Goal: Task Accomplishment & Management: Use online tool/utility

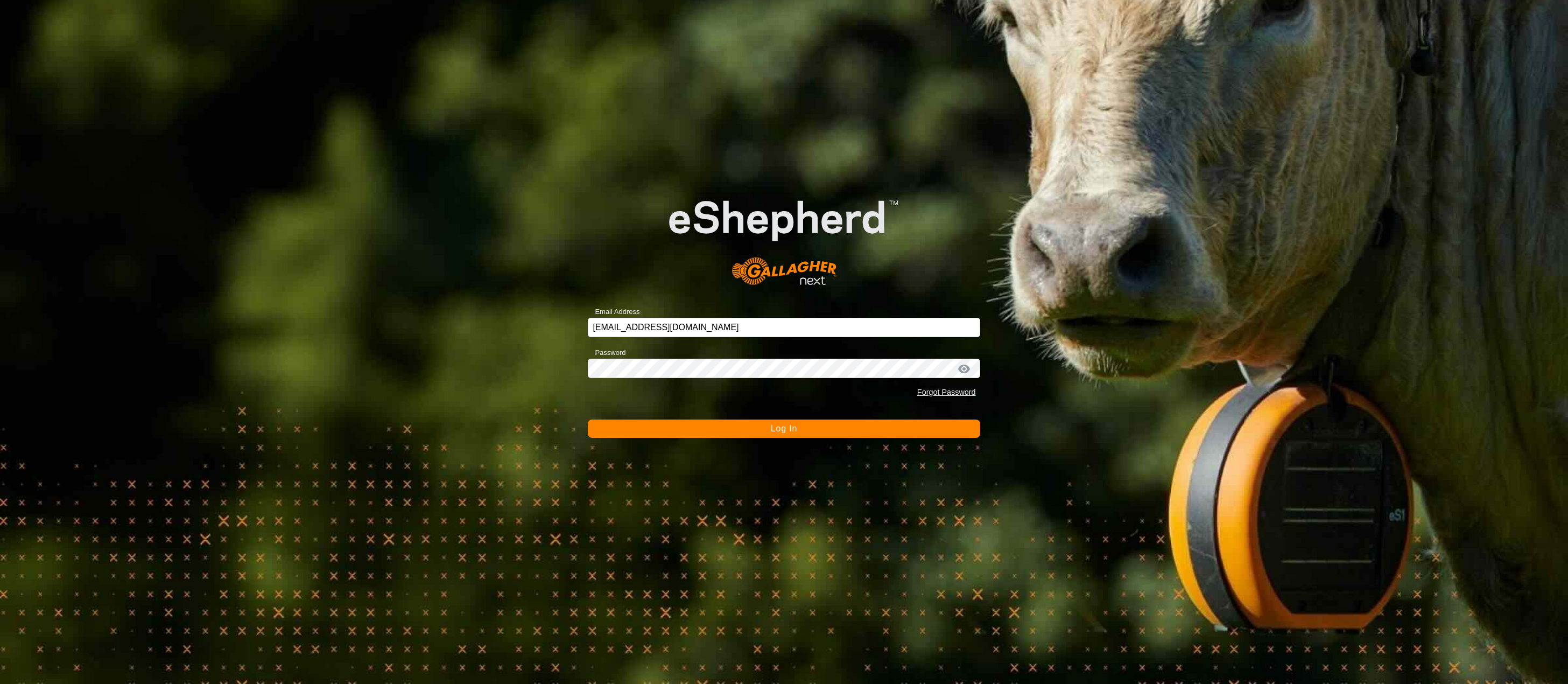
click at [714, 425] on button "Log In" at bounding box center [784, 429] width 392 height 18
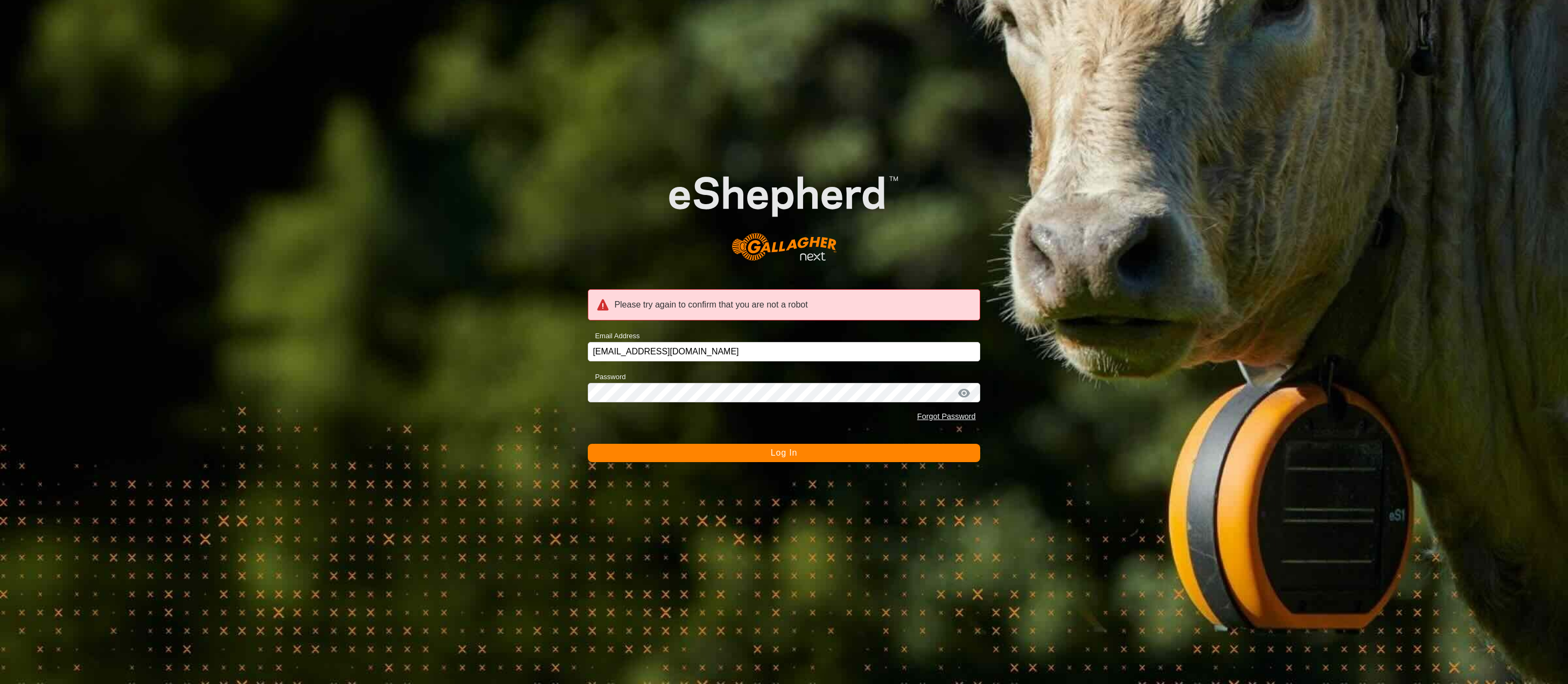
click at [738, 450] on button "Log In" at bounding box center [784, 453] width 392 height 18
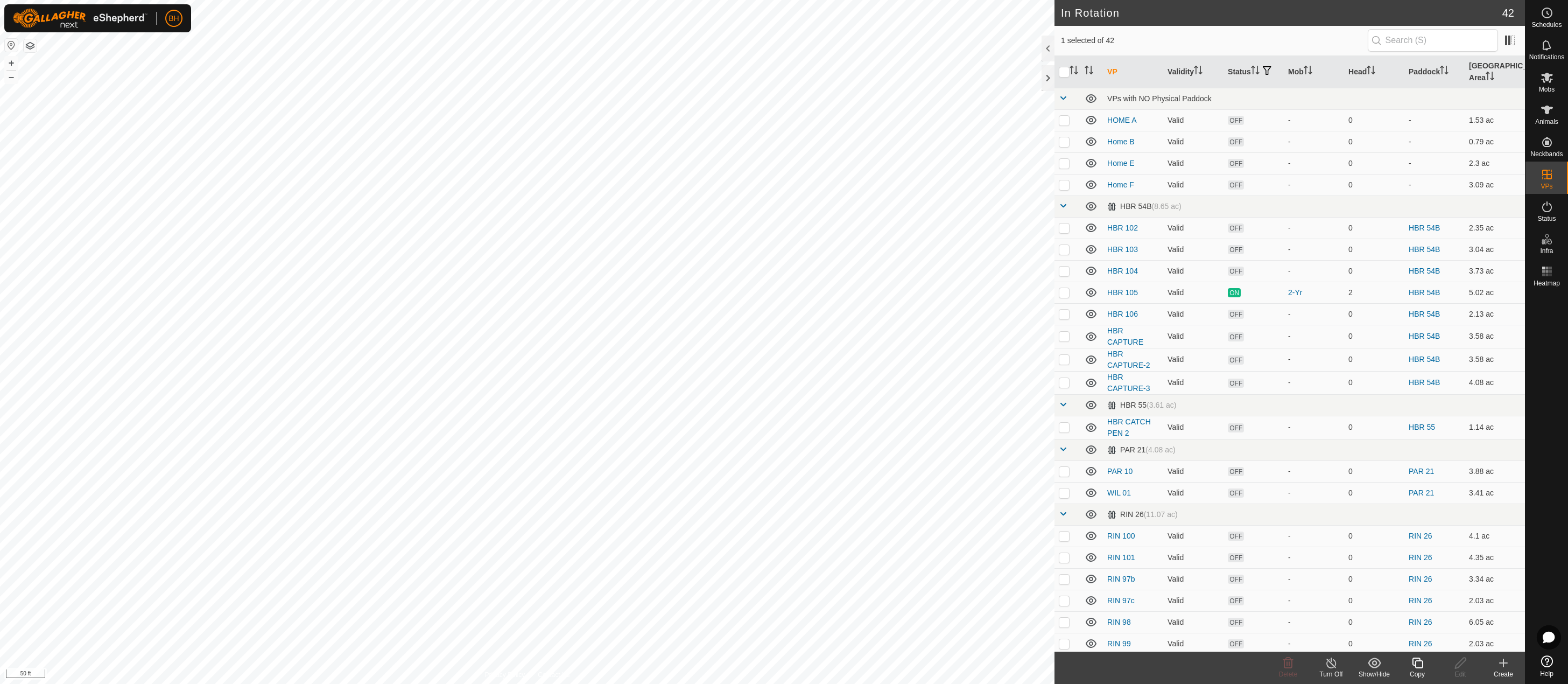
click at [1416, 668] on icon at bounding box center [1418, 663] width 13 height 13
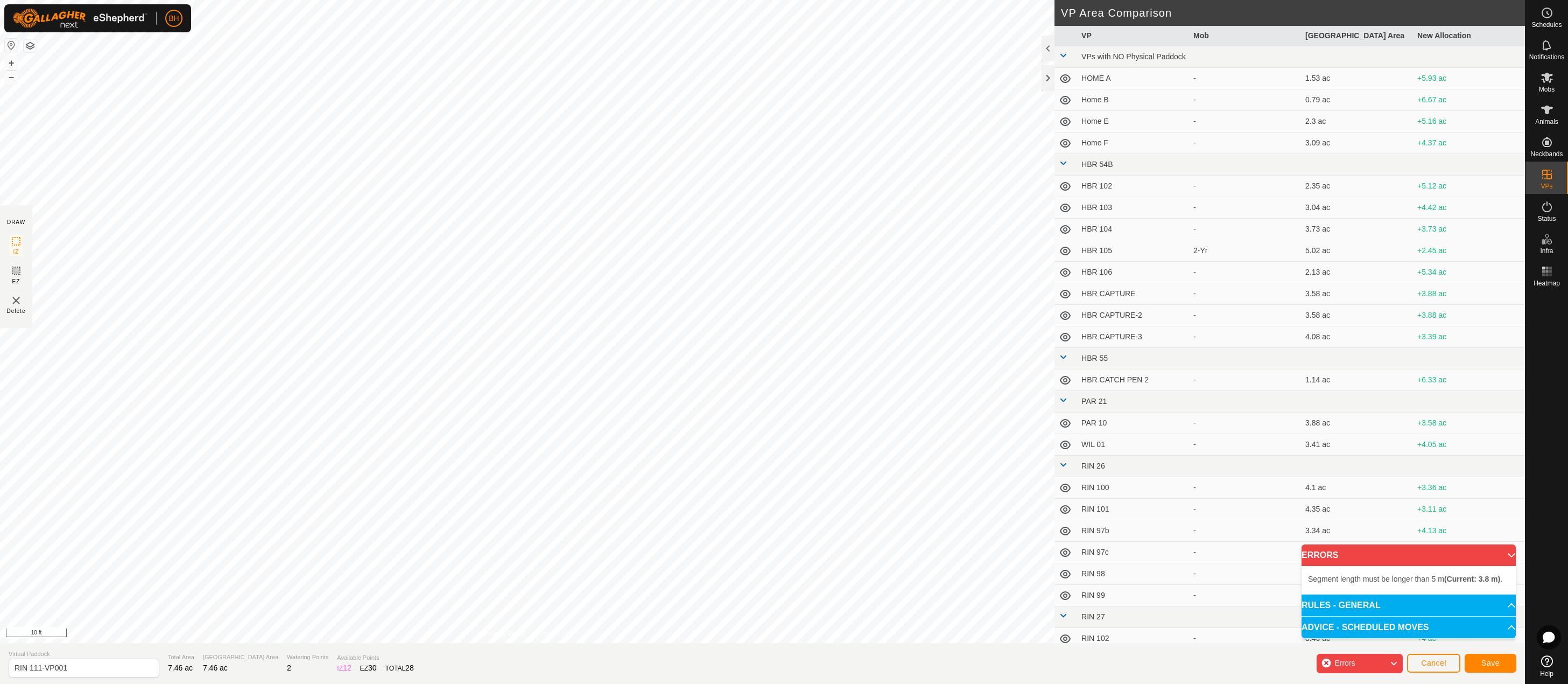
click at [875, 424] on div "Segment length must be longer than 5 m (Current: 3.8 m) . + – ⇧ i 10 ft" at bounding box center [527, 322] width 1054 height 643
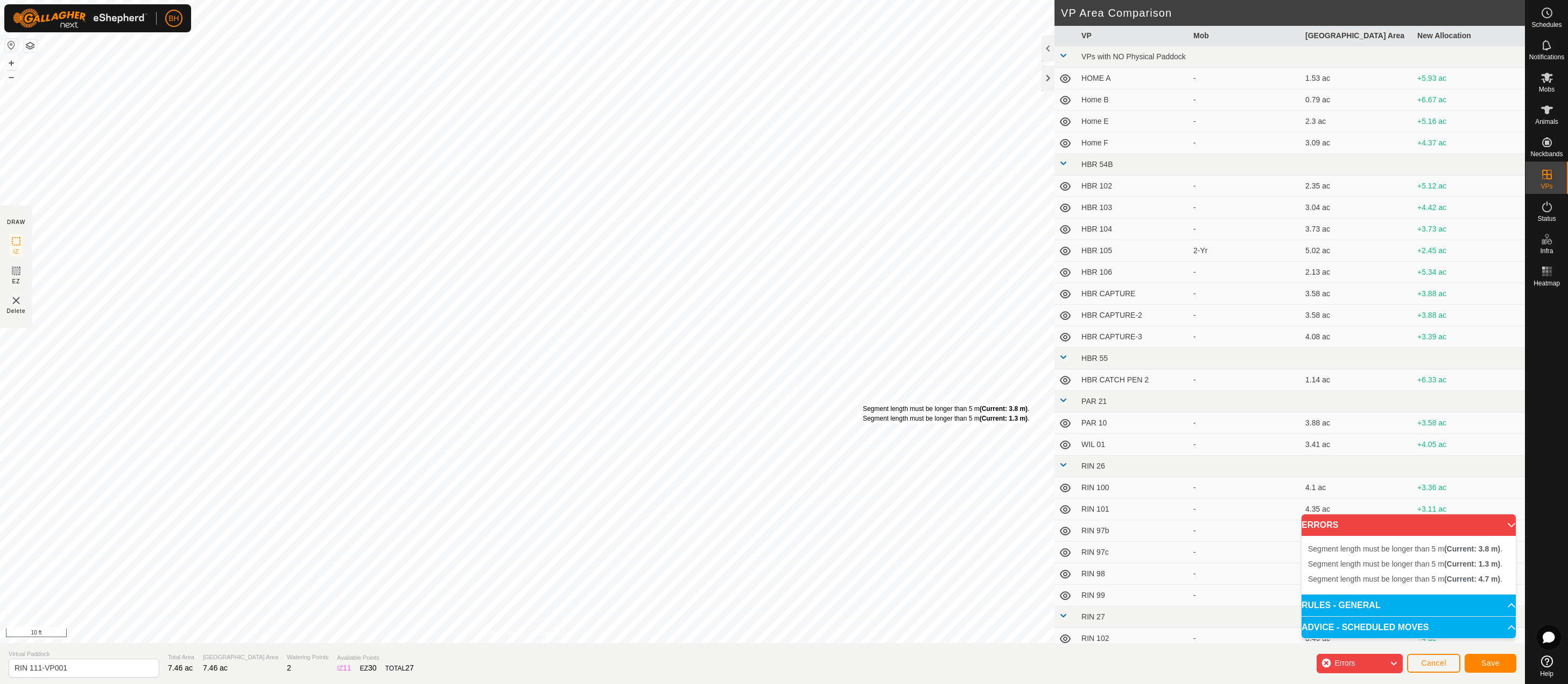
click at [863, 404] on div "Segment length must be longer than 5 m (Current: 3.8 m) . Segment length must b…" at bounding box center [946, 414] width 166 height 19
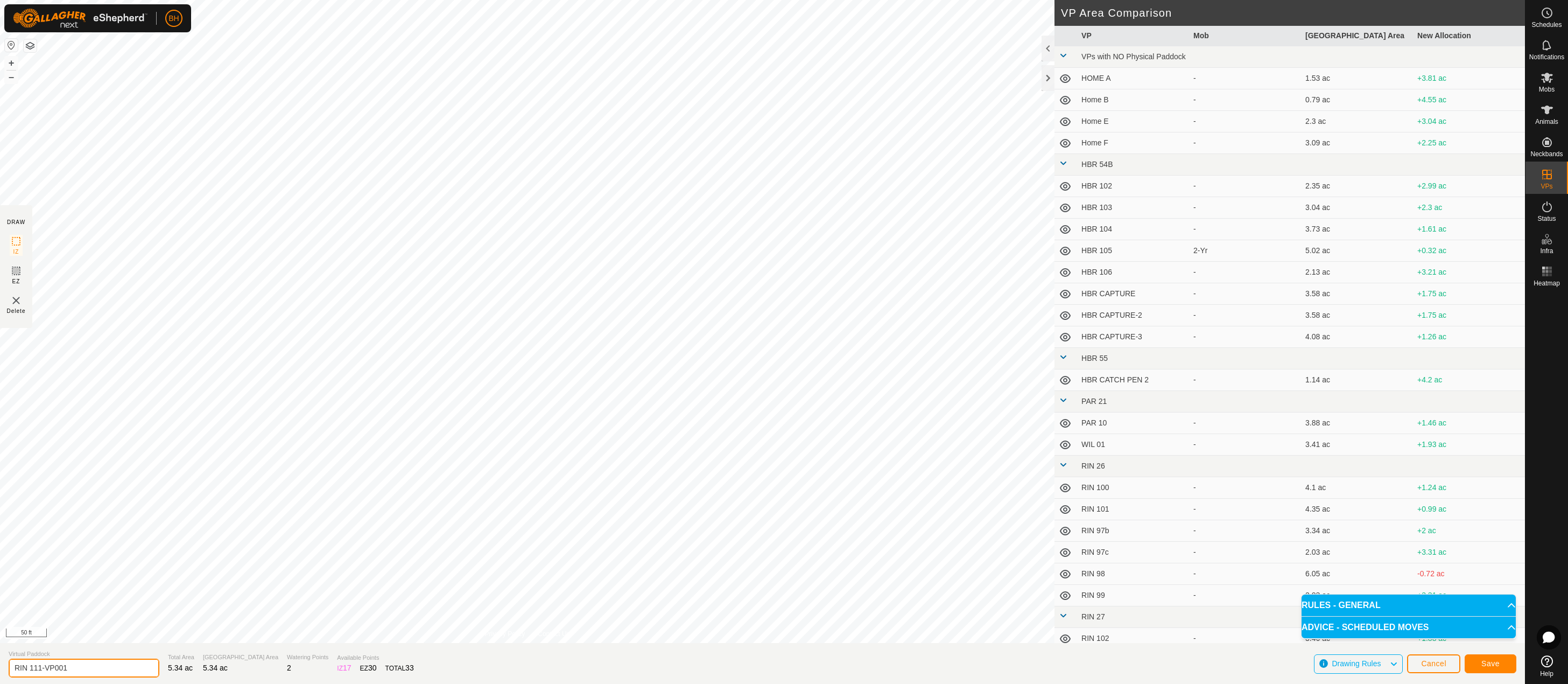
drag, startPoint x: 38, startPoint y: 668, endPoint x: 139, endPoint y: 693, distance: 104.0
click at [139, 683] on html "BH Schedules Notifications Mobs Animals Neckbands VPs Status Infra Heatmap Help…" at bounding box center [784, 342] width 1568 height 684
type input "RIN 112"
click at [1505, 660] on button "Save" at bounding box center [1490, 663] width 52 height 19
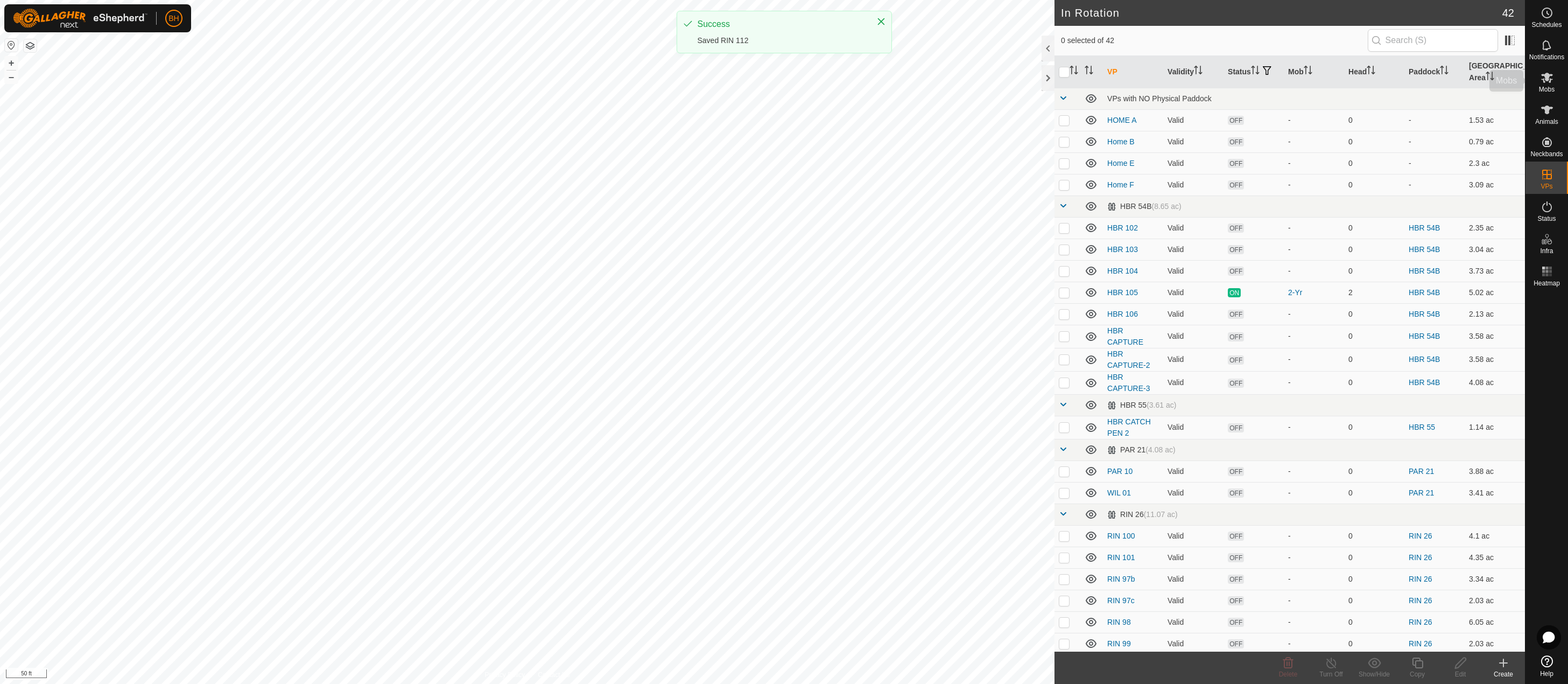
click at [1550, 85] on es-mob-svg-icon at bounding box center [1547, 77] width 19 height 17
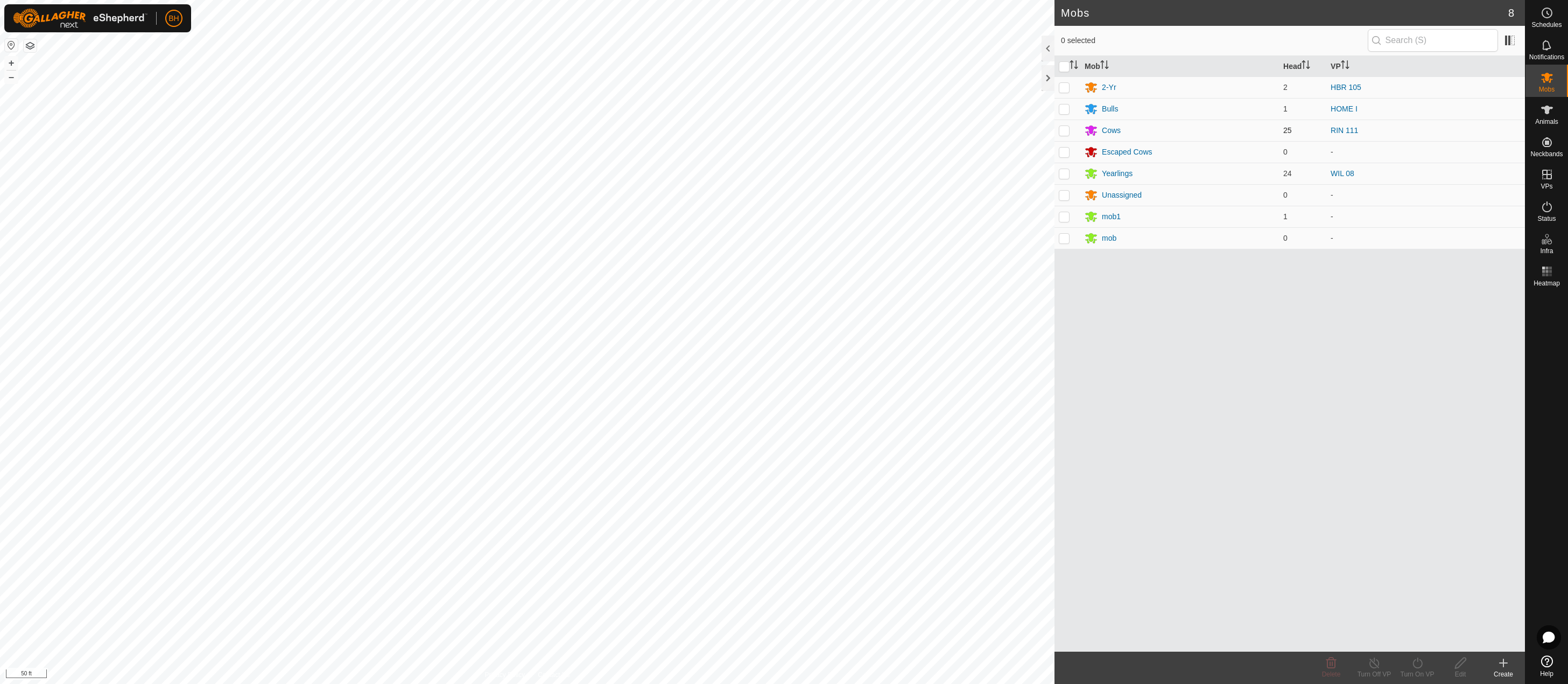
click at [1067, 135] on td at bounding box center [1067, 130] width 26 height 21
click at [1417, 674] on div "Turn On VP" at bounding box center [1417, 674] width 43 height 10
click at [1444, 644] on link "Now" at bounding box center [1449, 639] width 107 height 21
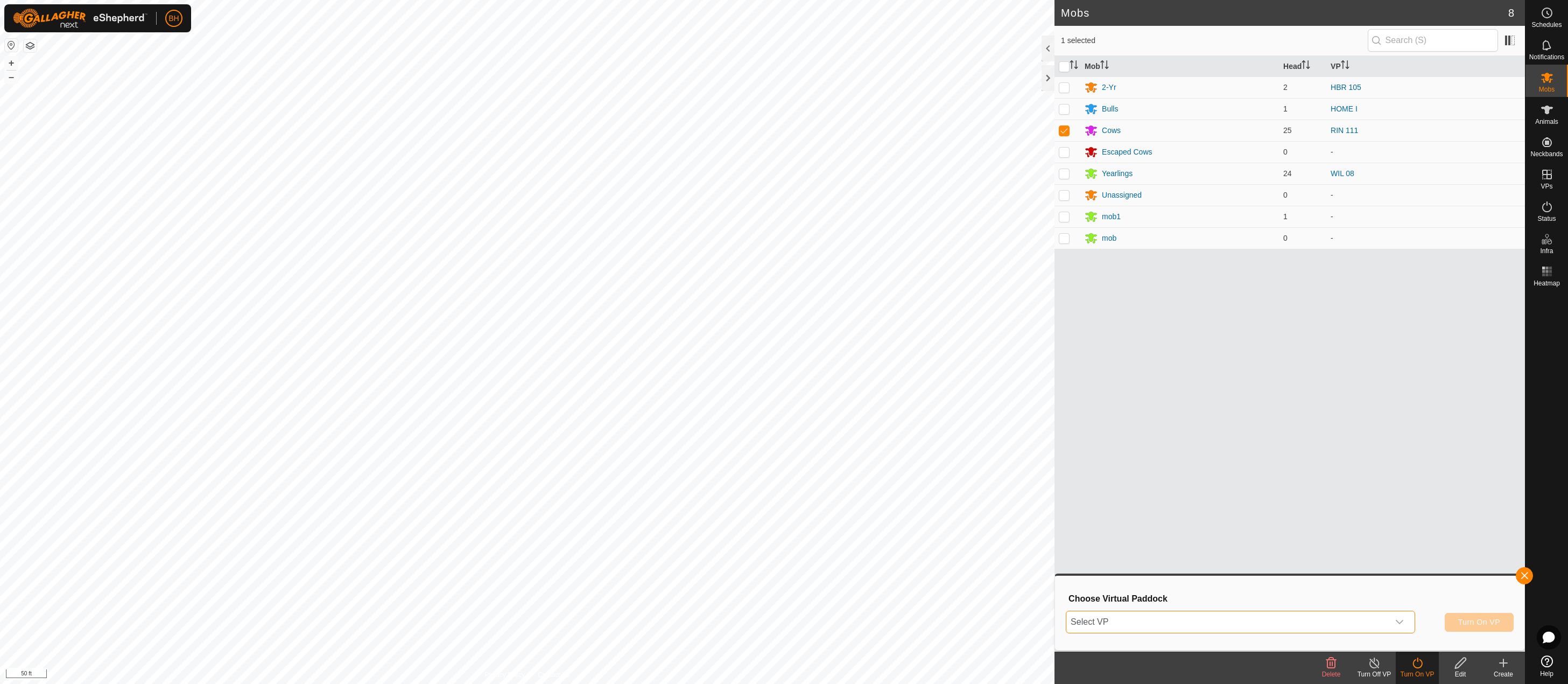
click at [1290, 618] on span "Select VP" at bounding box center [1228, 622] width 323 height 21
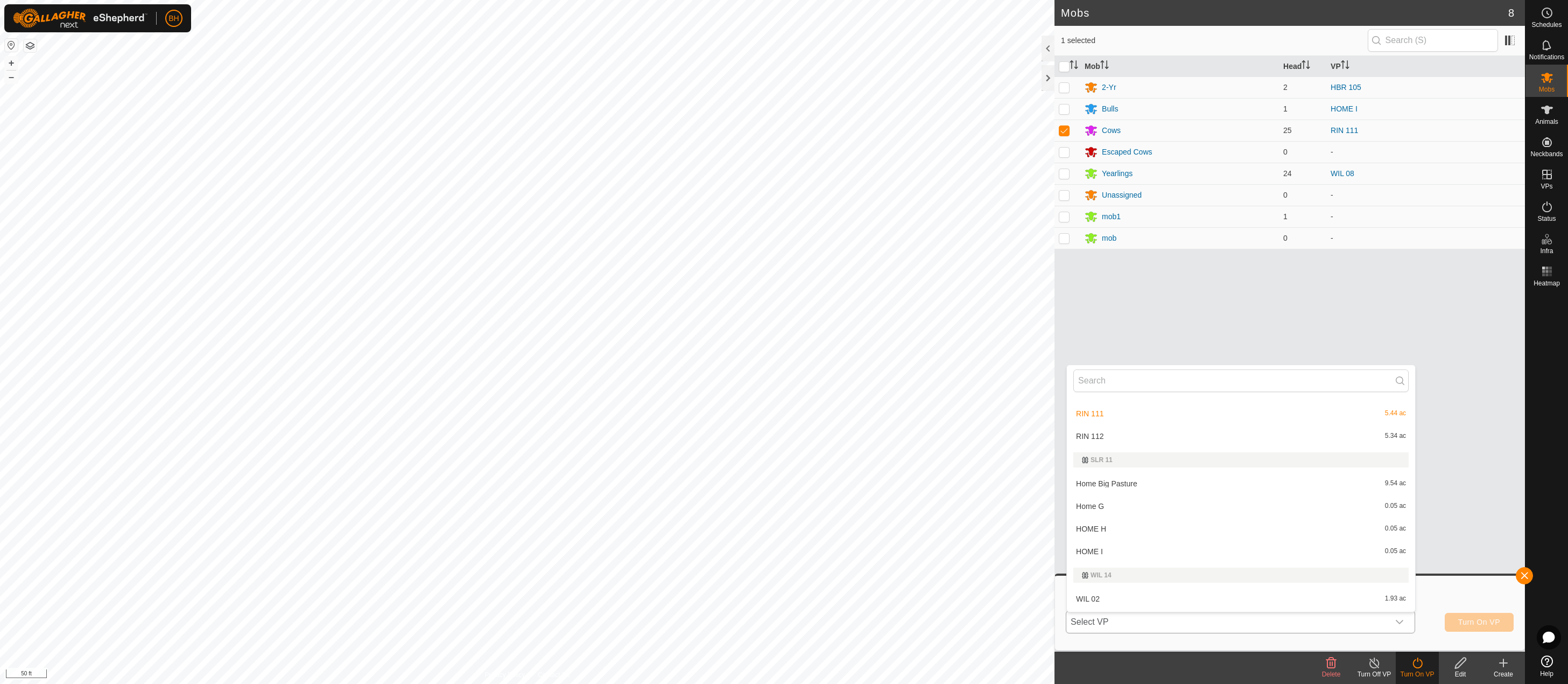
scroll to position [822, 0]
click at [1203, 435] on li "RIN 112 5.34 ac" at bounding box center [1241, 435] width 348 height 21
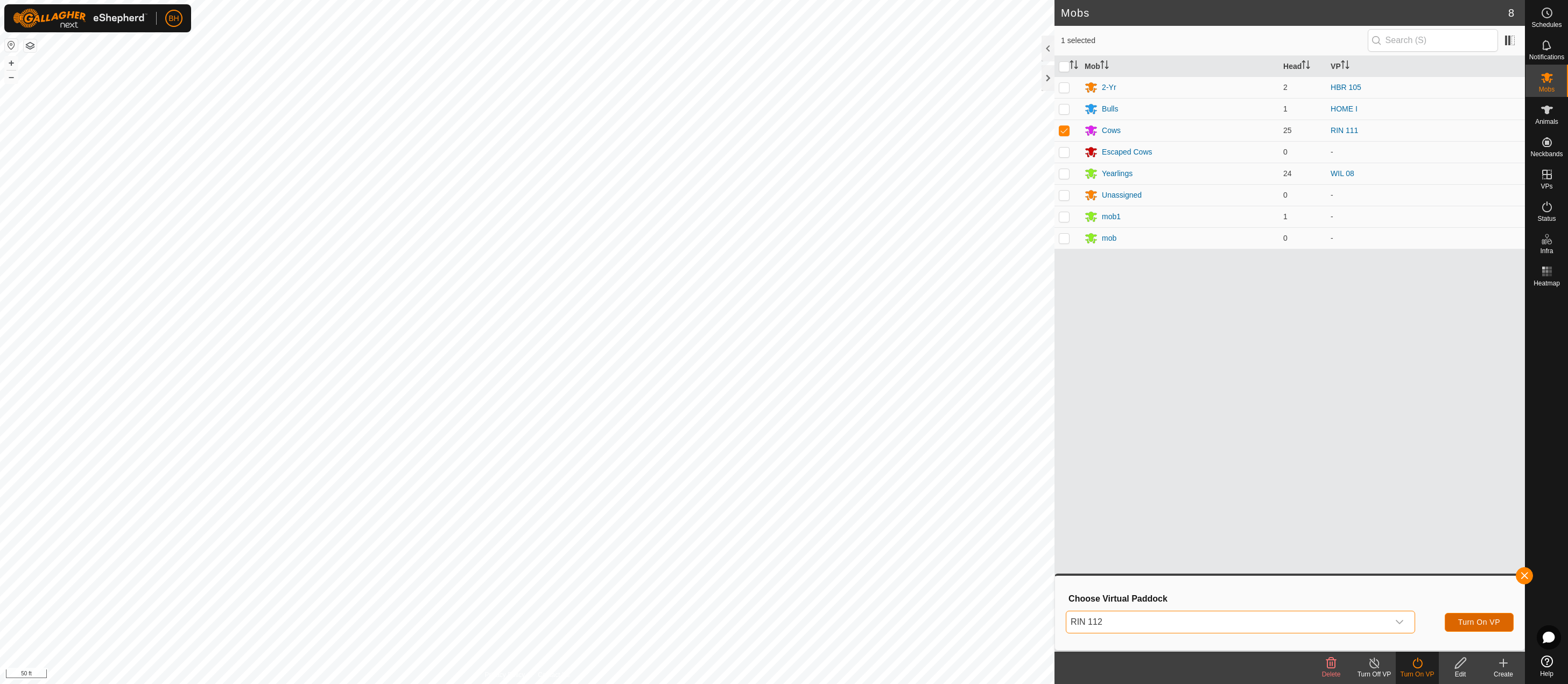
click at [1479, 625] on span "Turn On VP" at bounding box center [1479, 622] width 42 height 9
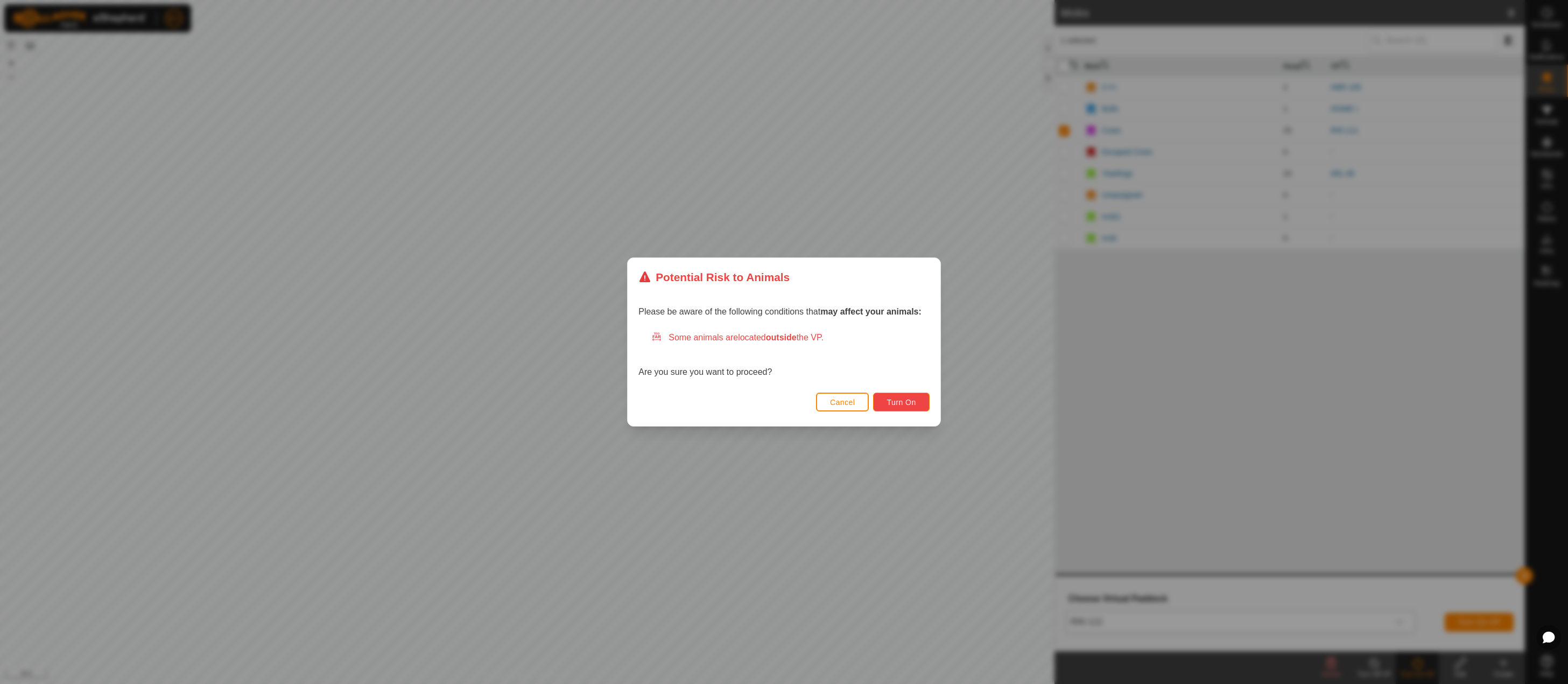
click at [913, 401] on span "Turn On" at bounding box center [901, 403] width 29 height 9
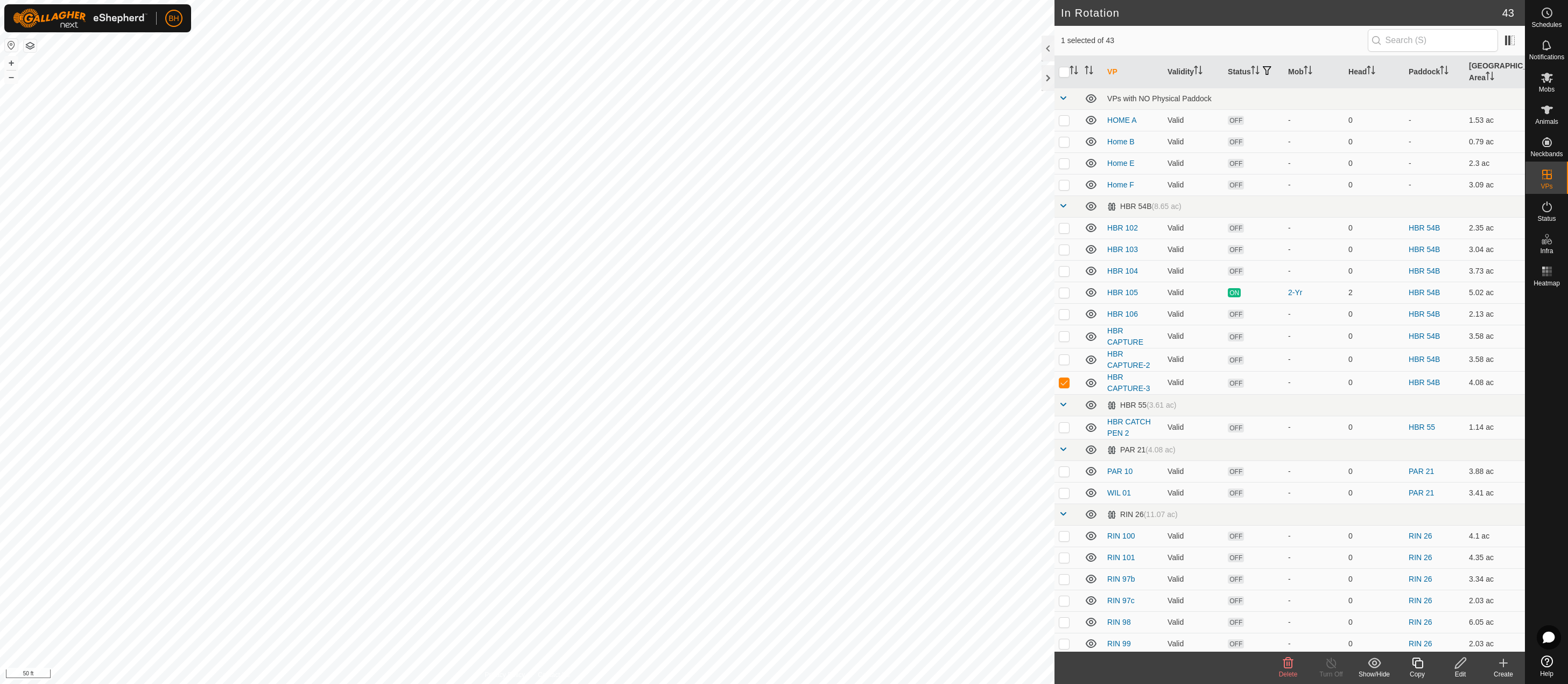
click at [1420, 671] on div "Copy" at bounding box center [1417, 674] width 43 height 10
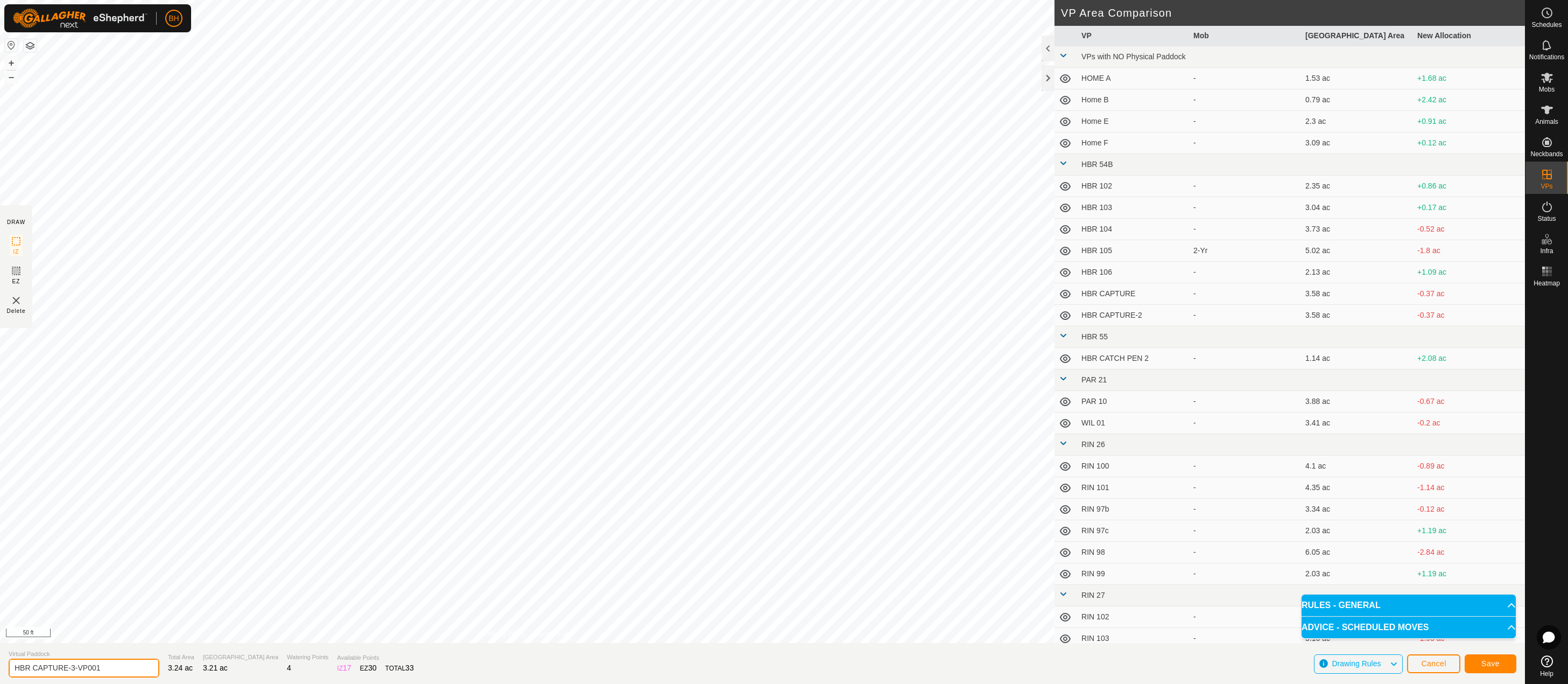
drag, startPoint x: 35, startPoint y: 666, endPoint x: 230, endPoint y: 710, distance: 199.9
click at [230, 683] on html "BH Schedules Notifications Mobs Animals Neckbands VPs Status Infra Heatmap Help…" at bounding box center [784, 342] width 1568 height 684
type input "HBR 107"
click at [1499, 663] on span "Save" at bounding box center [1491, 663] width 18 height 9
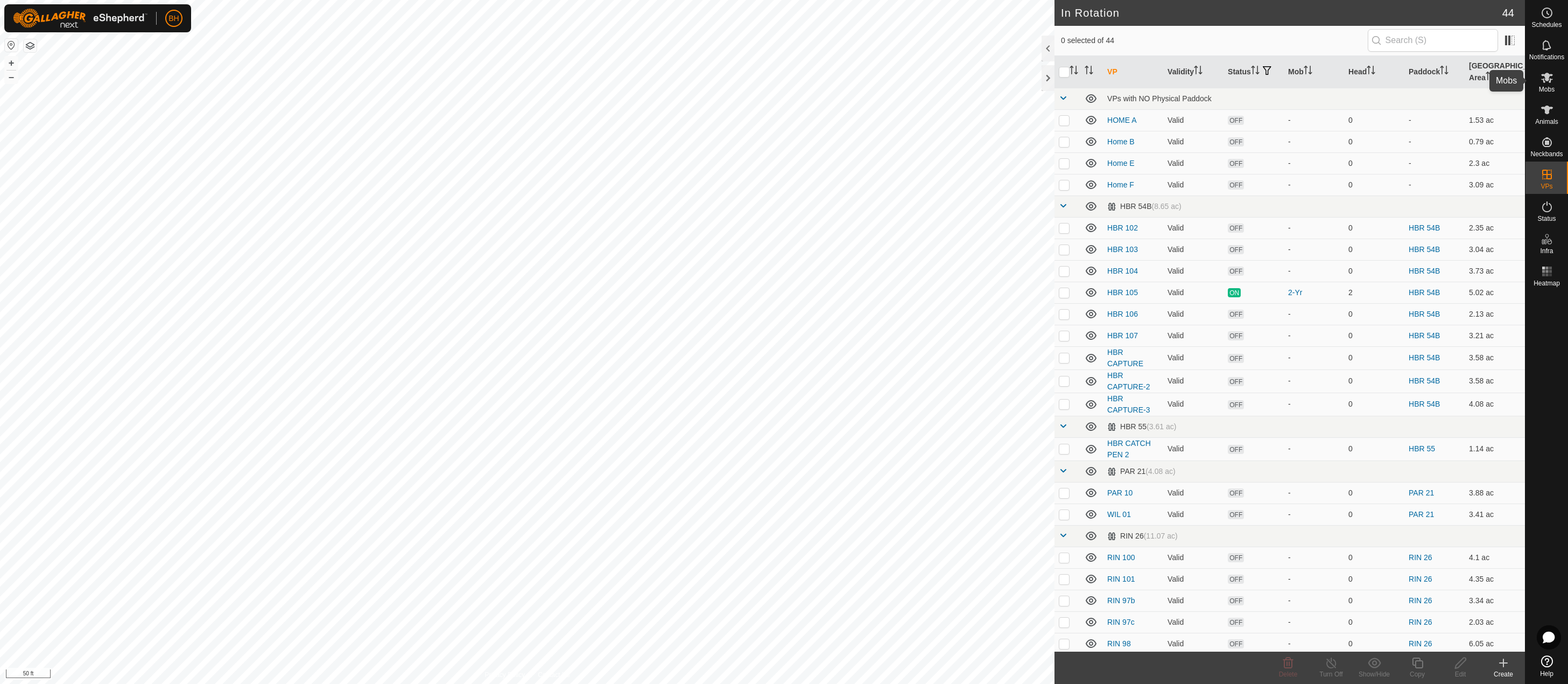
click at [1555, 90] on span "Mobs" at bounding box center [1547, 89] width 16 height 7
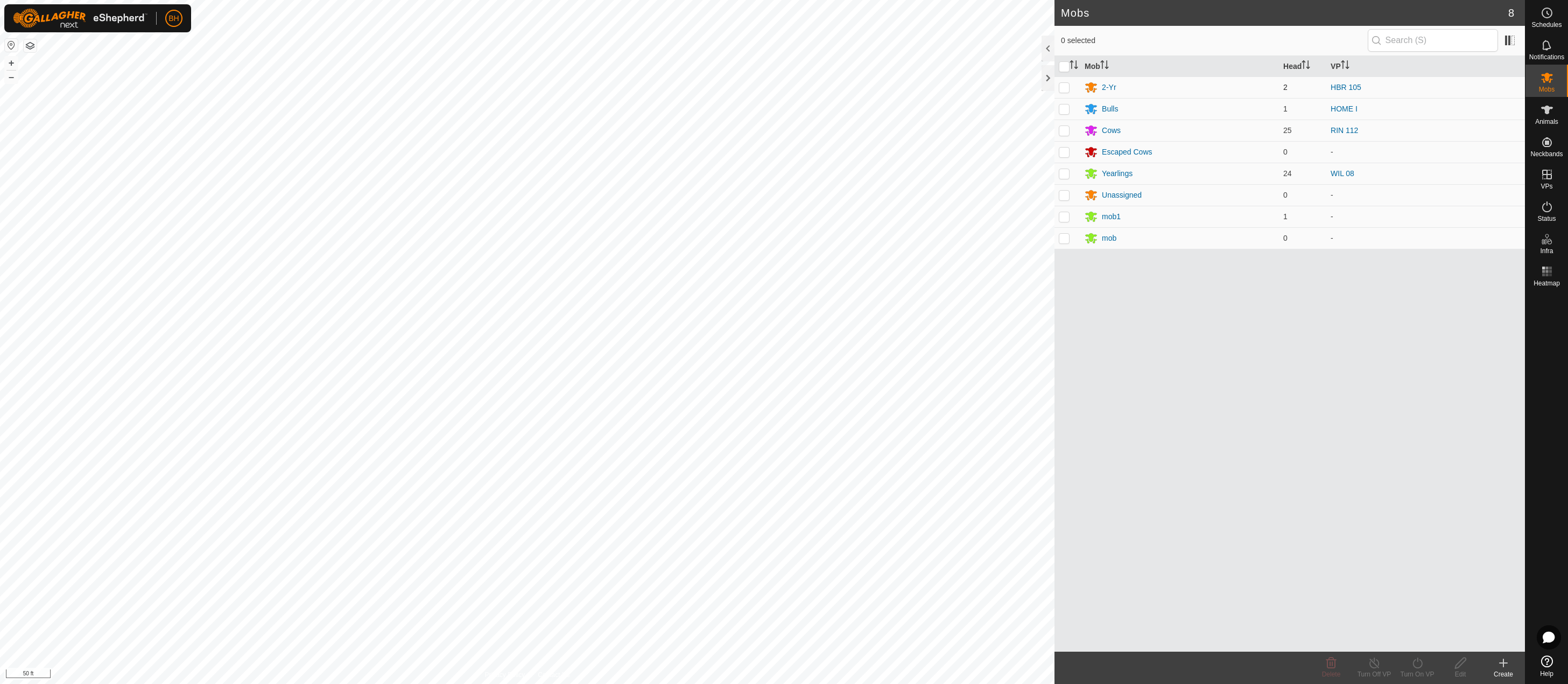
click at [1067, 92] on td at bounding box center [1067, 87] width 26 height 21
click at [1418, 666] on icon at bounding box center [1418, 663] width 13 height 13
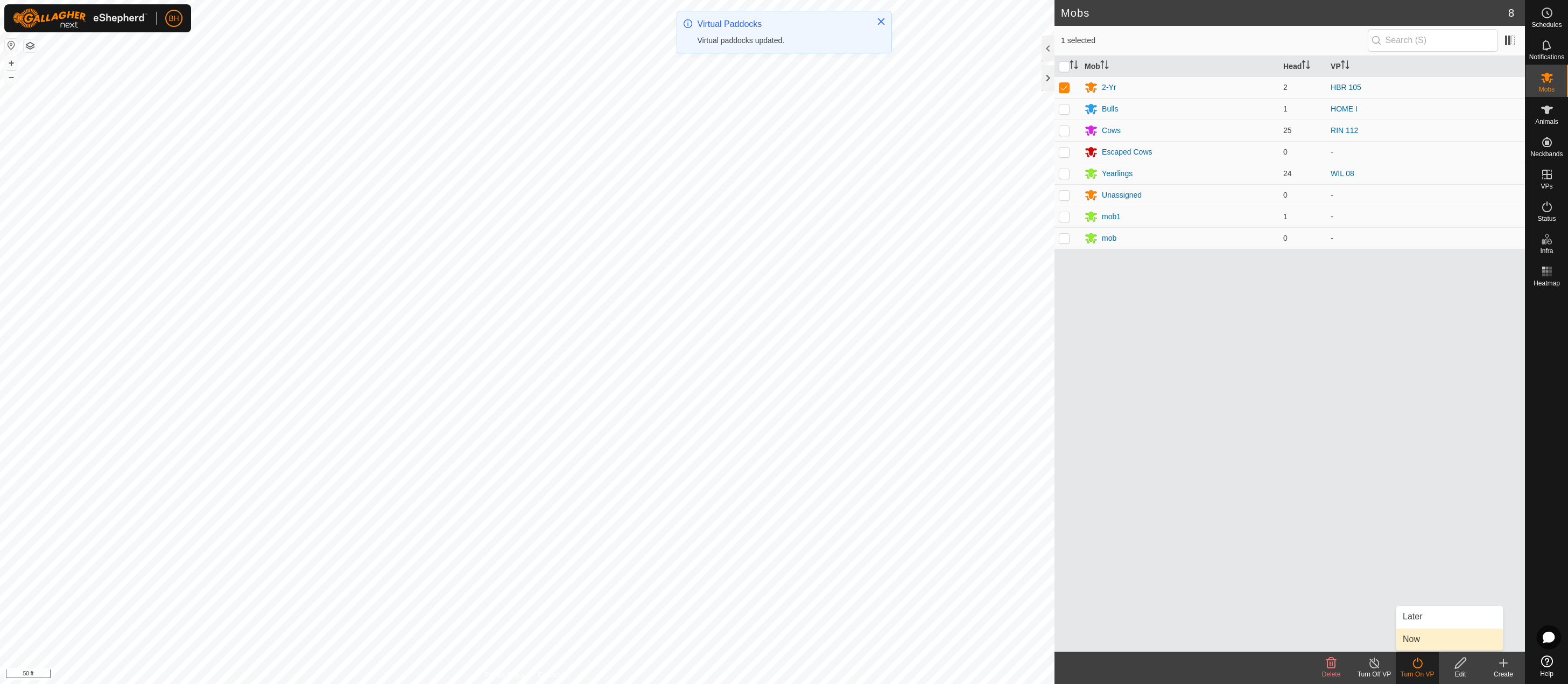
click at [1419, 634] on link "Now" at bounding box center [1449, 639] width 107 height 21
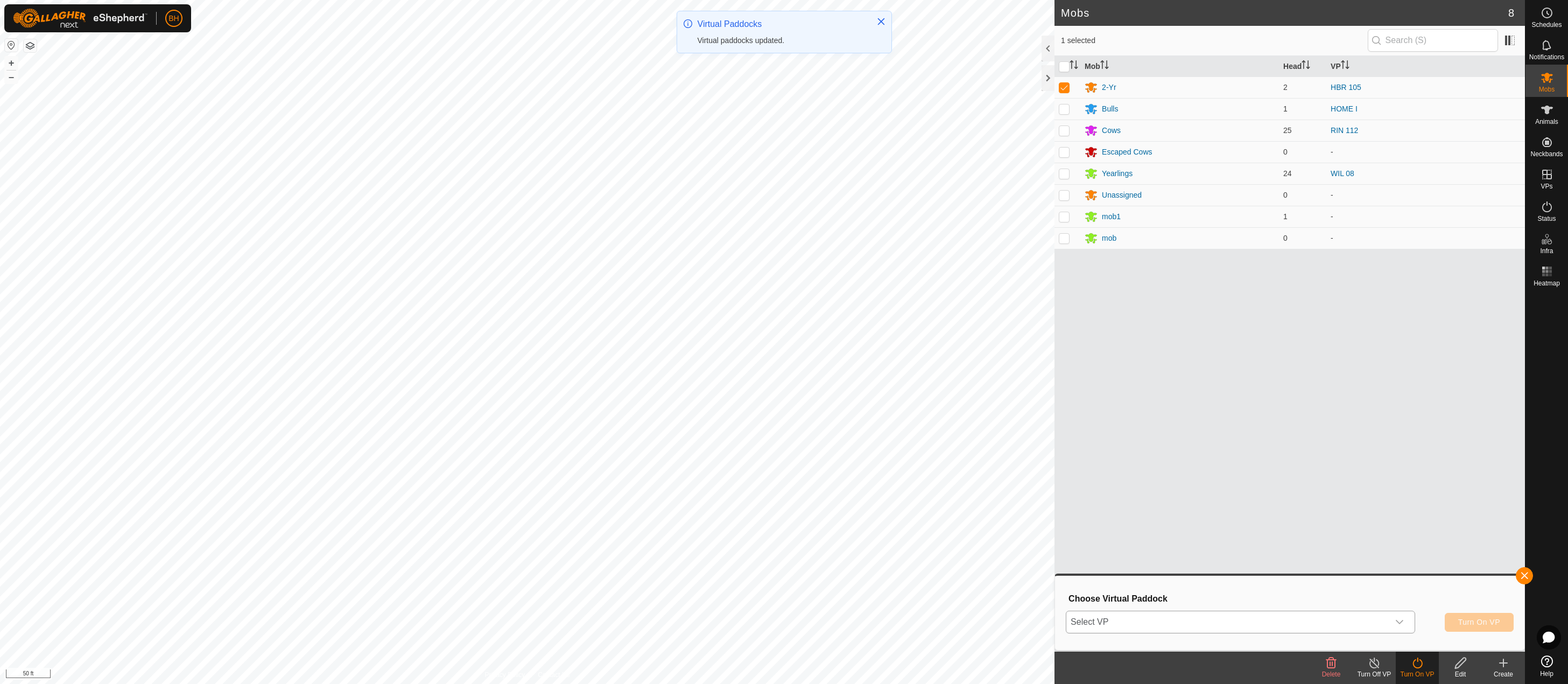
click at [1390, 621] on div "dropdown trigger" at bounding box center [1399, 622] width 21 height 21
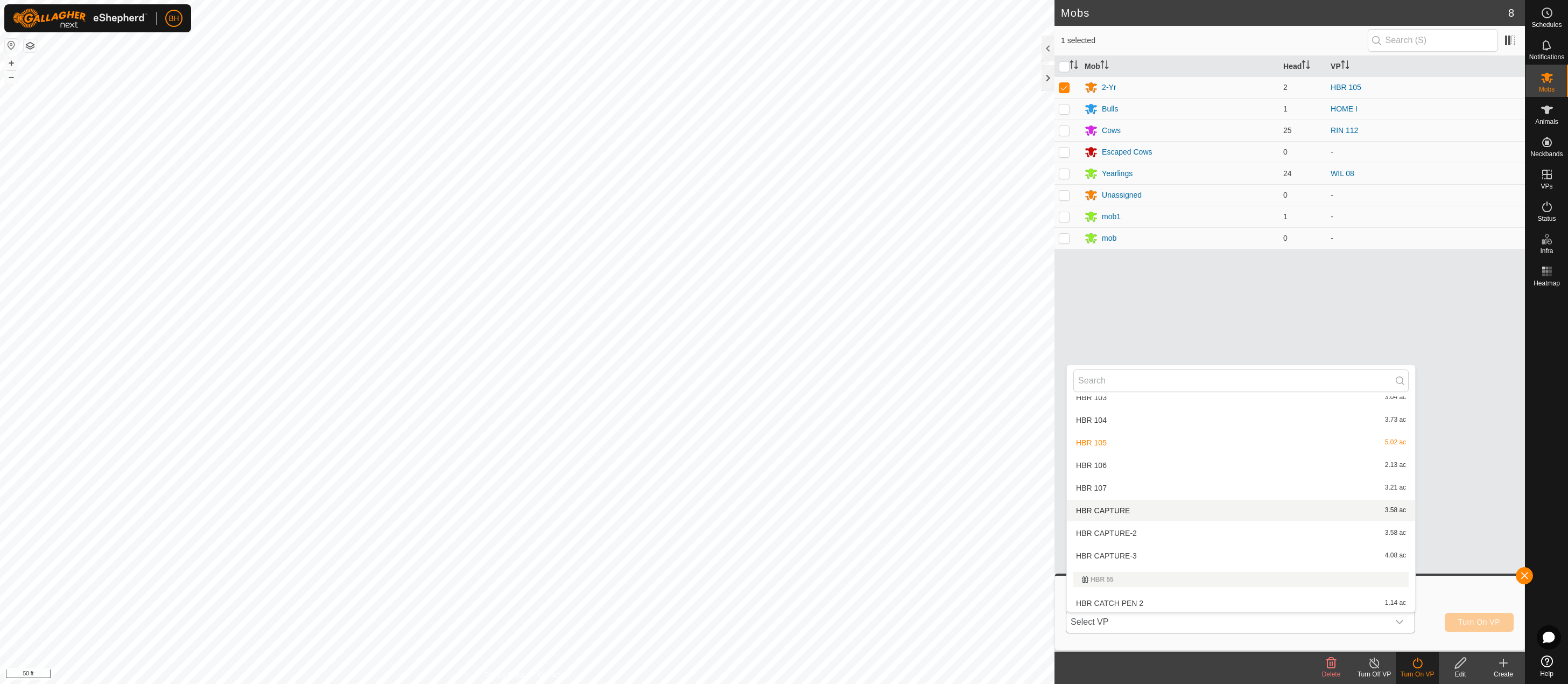
scroll to position [173, 0]
click at [1270, 487] on li "HBR 107 3.21 ac" at bounding box center [1241, 487] width 348 height 21
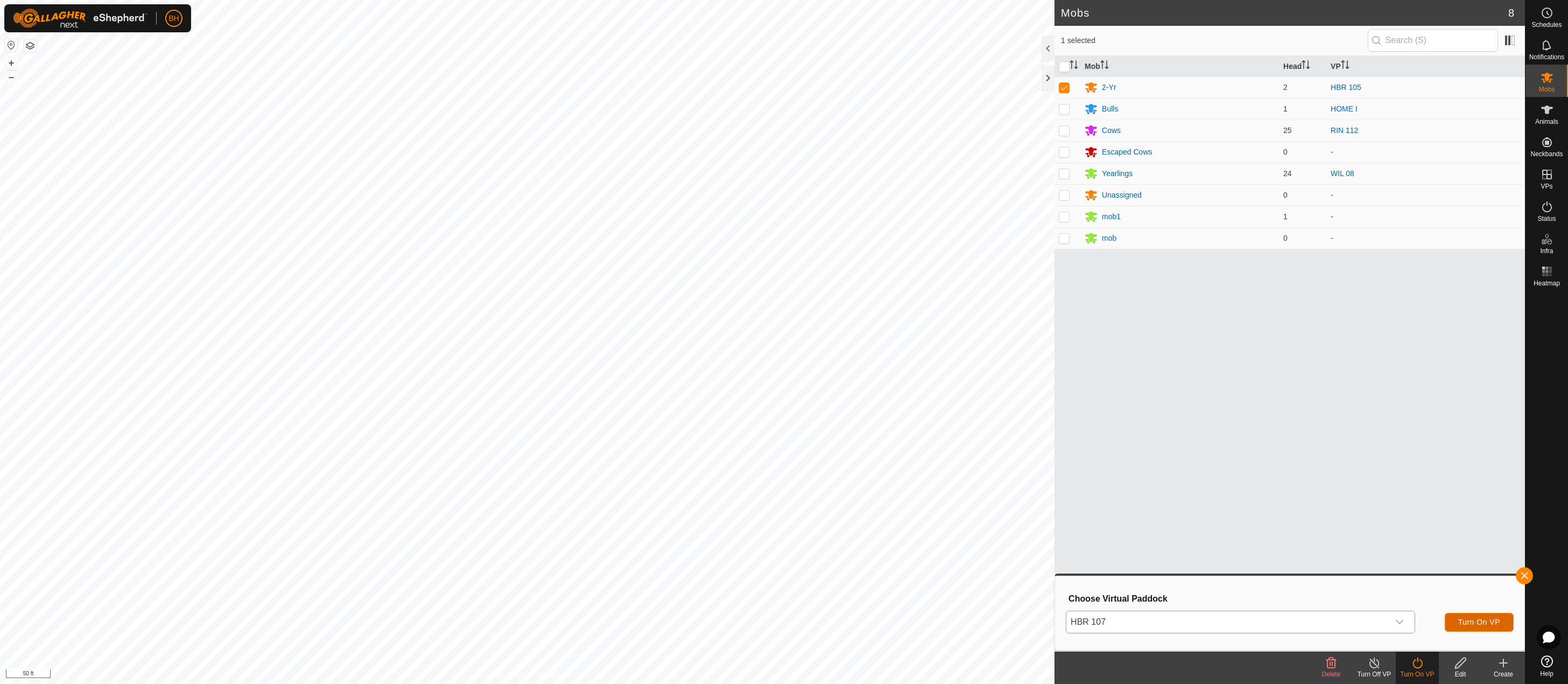
click at [1483, 624] on span "Turn On VP" at bounding box center [1479, 622] width 42 height 9
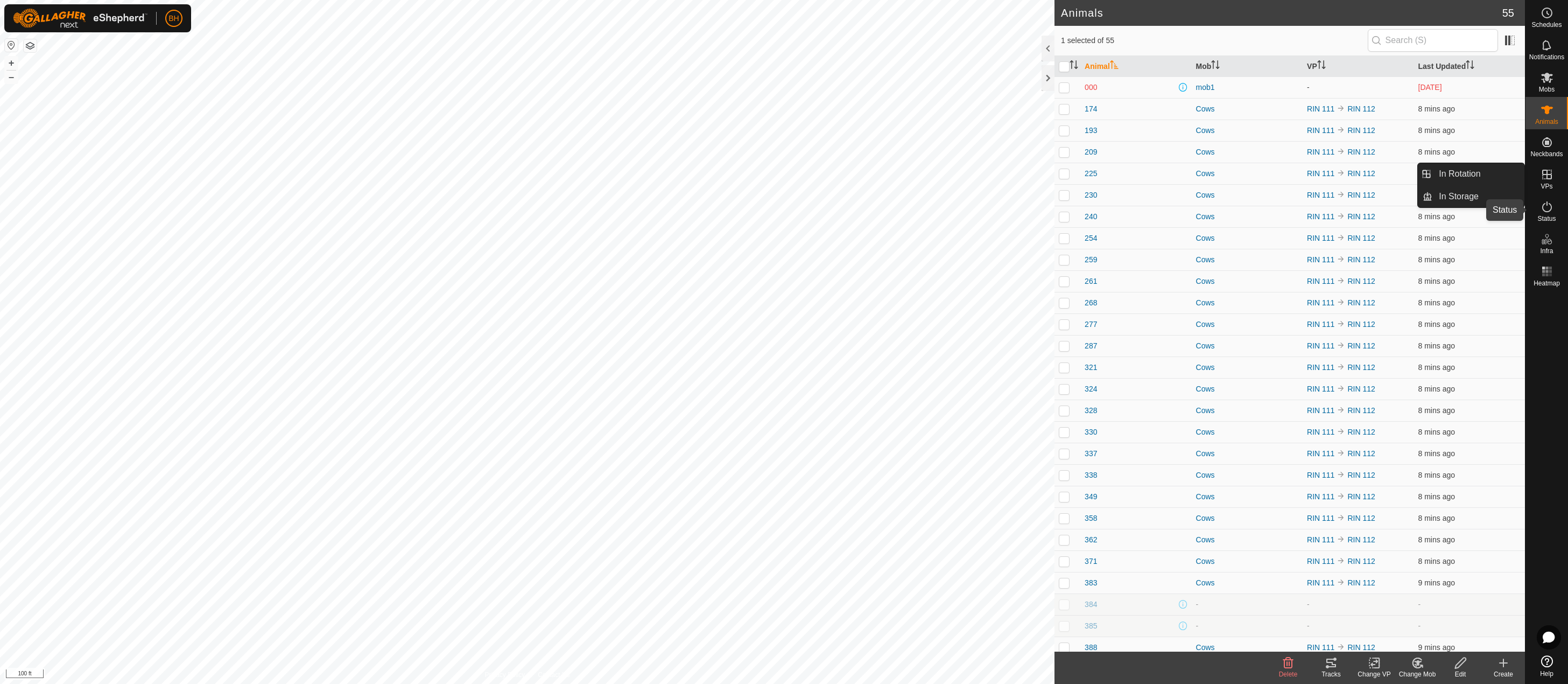
click at [1545, 216] on span "Status" at bounding box center [1547, 219] width 18 height 7
click at [1542, 216] on span "Status" at bounding box center [1547, 219] width 18 height 7
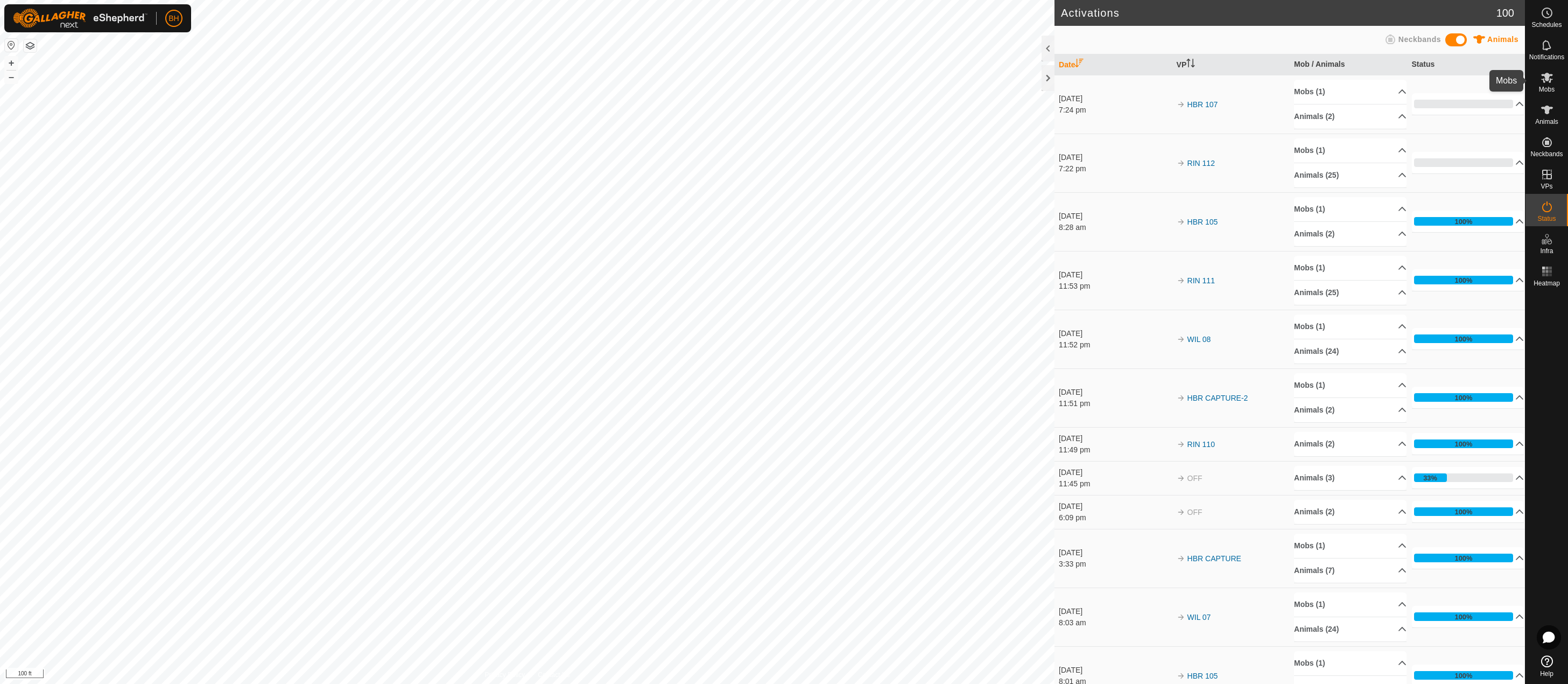
click at [1550, 86] on span "Mobs" at bounding box center [1547, 89] width 16 height 7
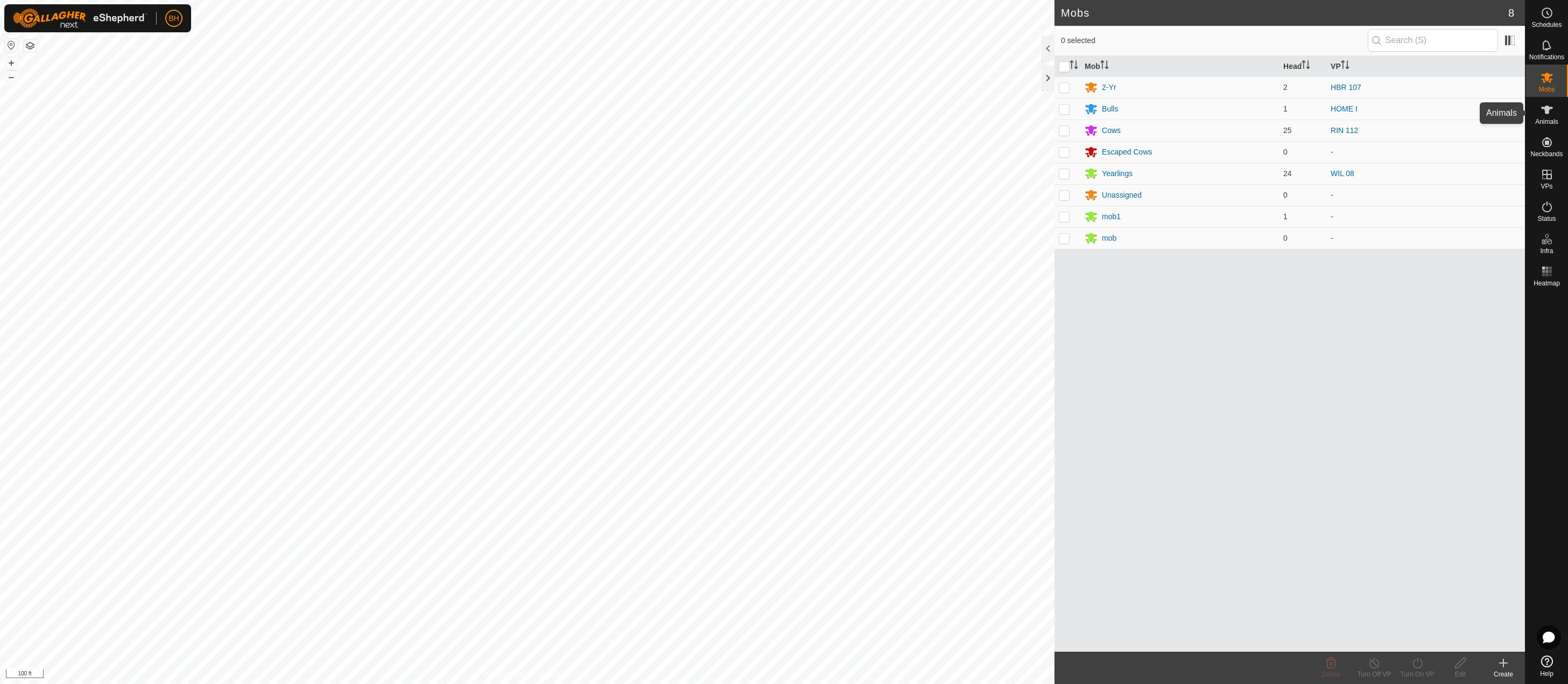
click at [1545, 115] on icon at bounding box center [1547, 110] width 13 height 13
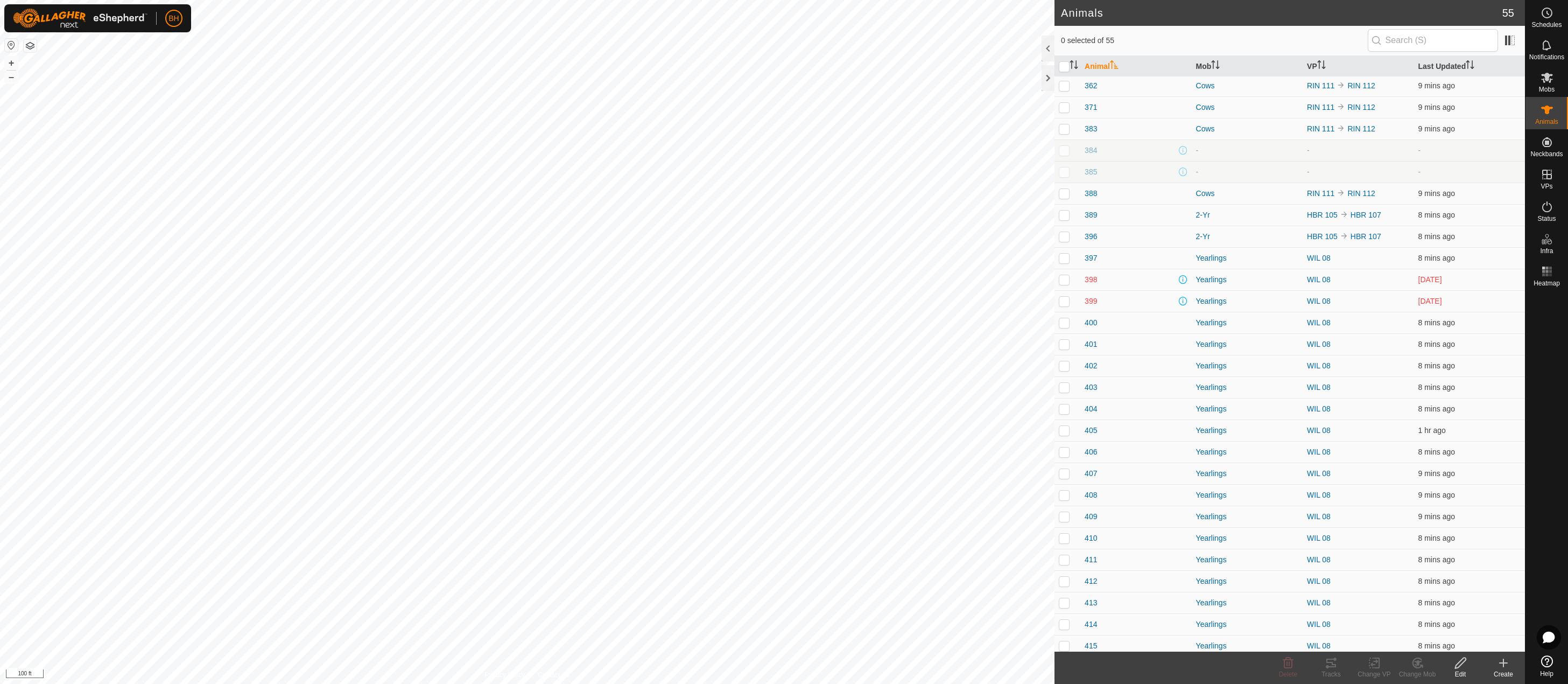
scroll to position [453, 0]
click at [1090, 281] on span "398" at bounding box center [1091, 281] width 12 height 12
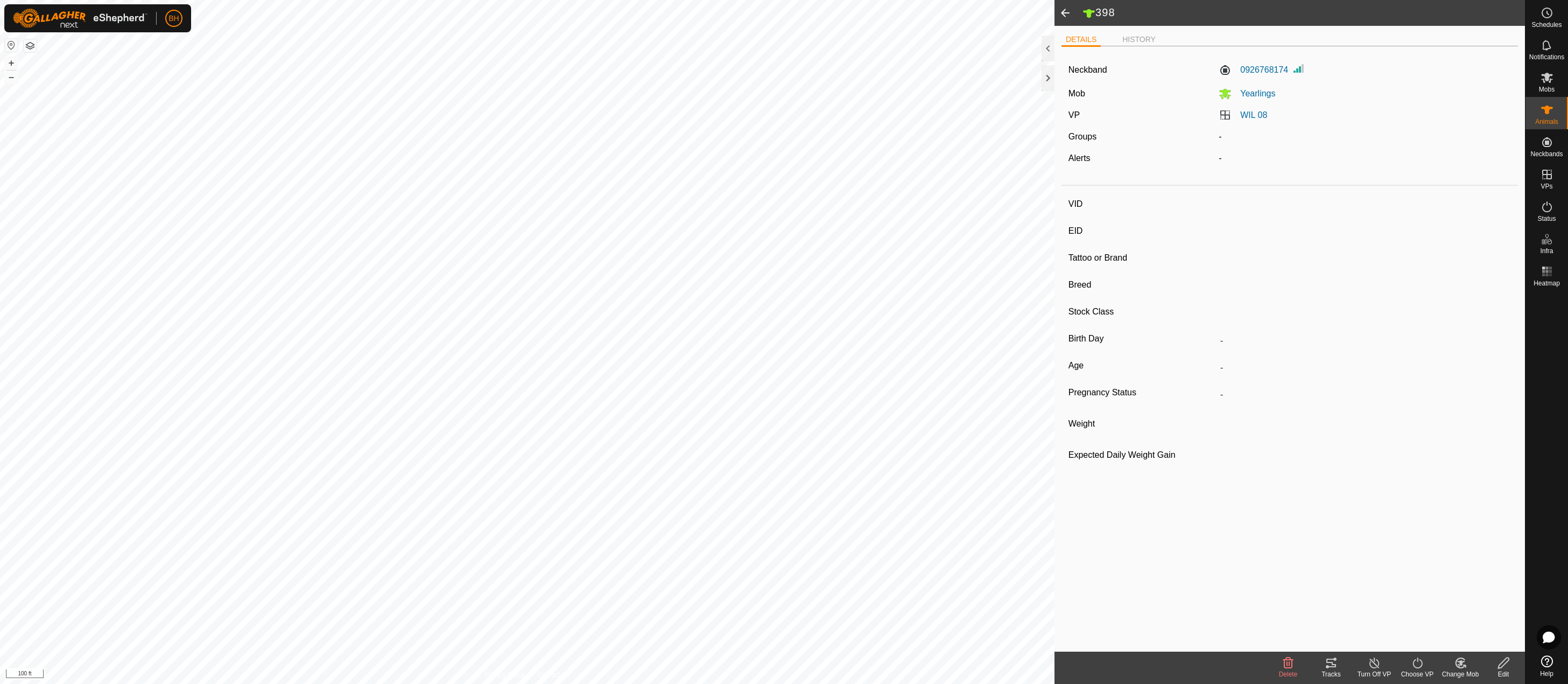
click at [1070, 12] on span at bounding box center [1065, 13] width 21 height 26
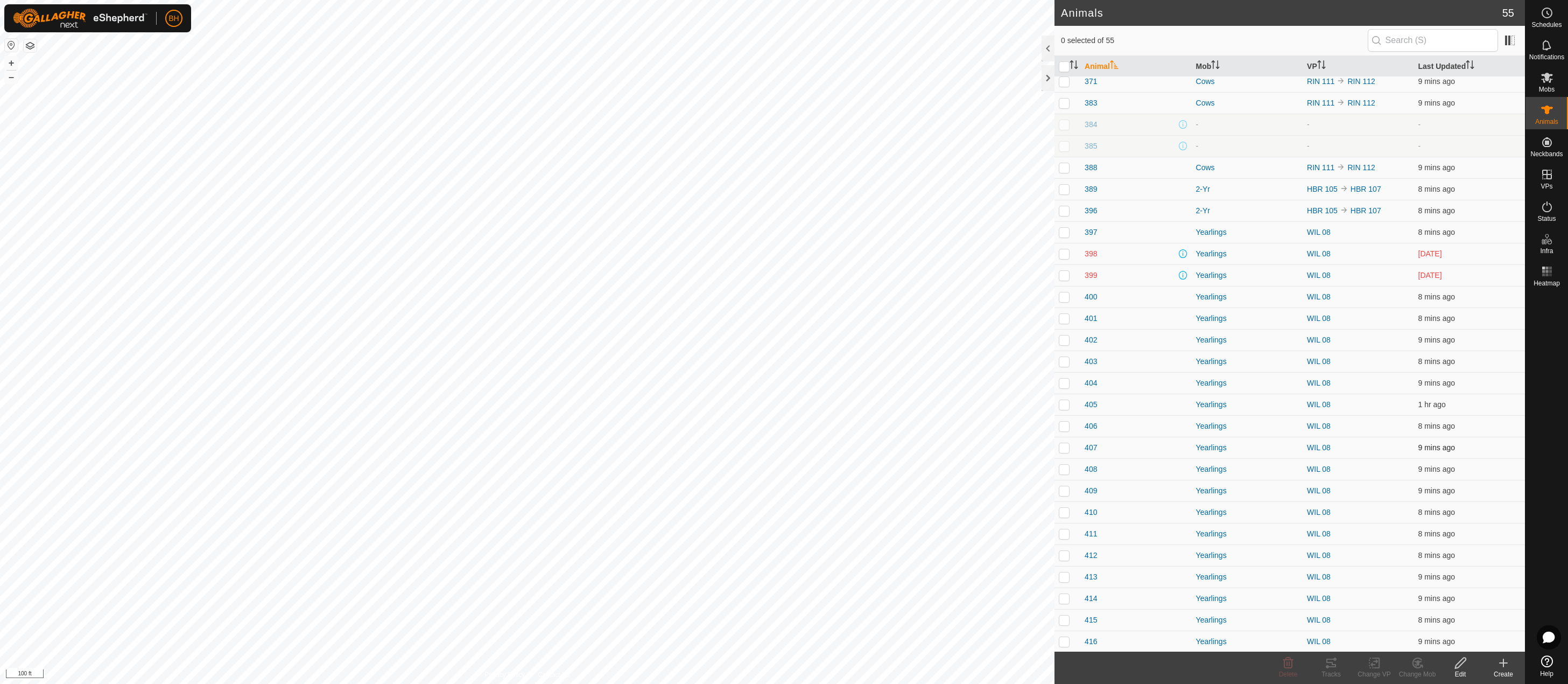
scroll to position [481, 0]
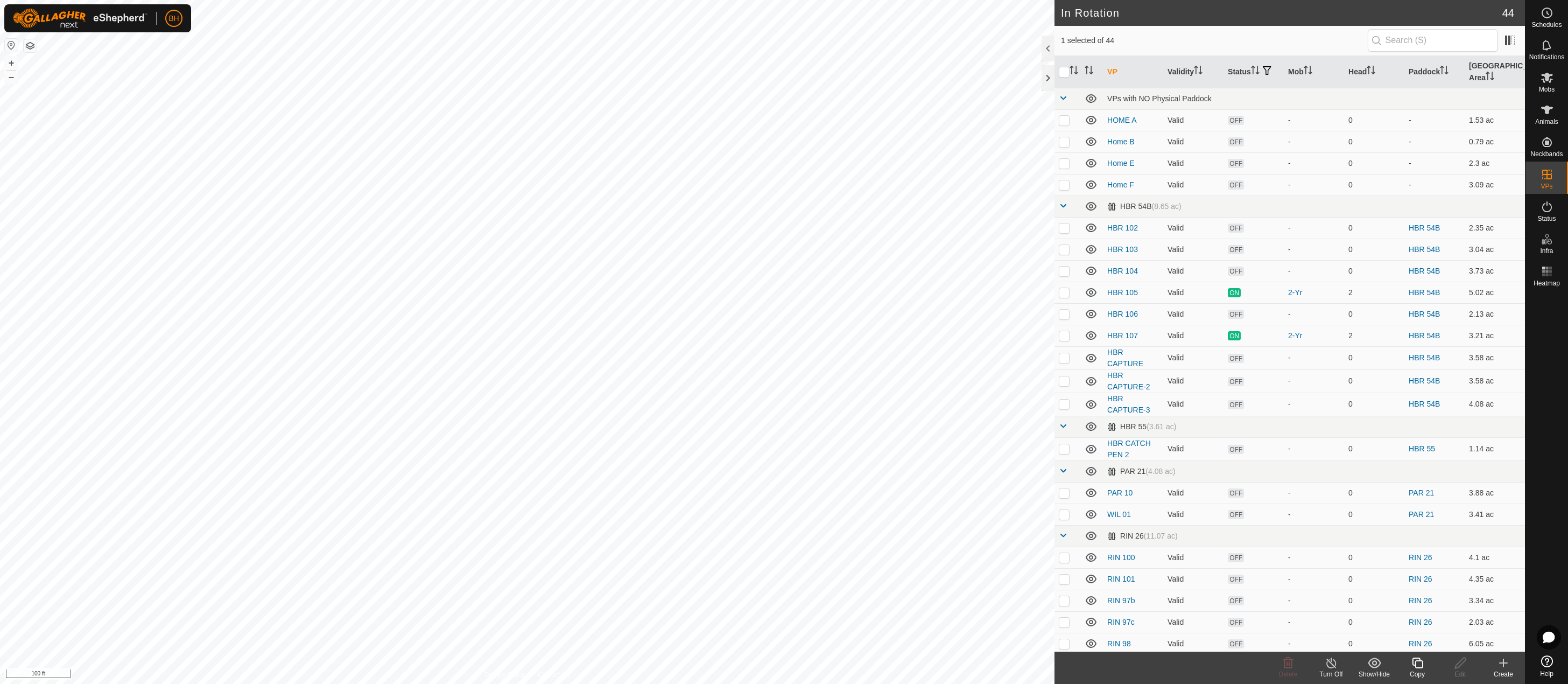
click at [1421, 669] on div "Copy" at bounding box center [1417, 674] width 43 height 10
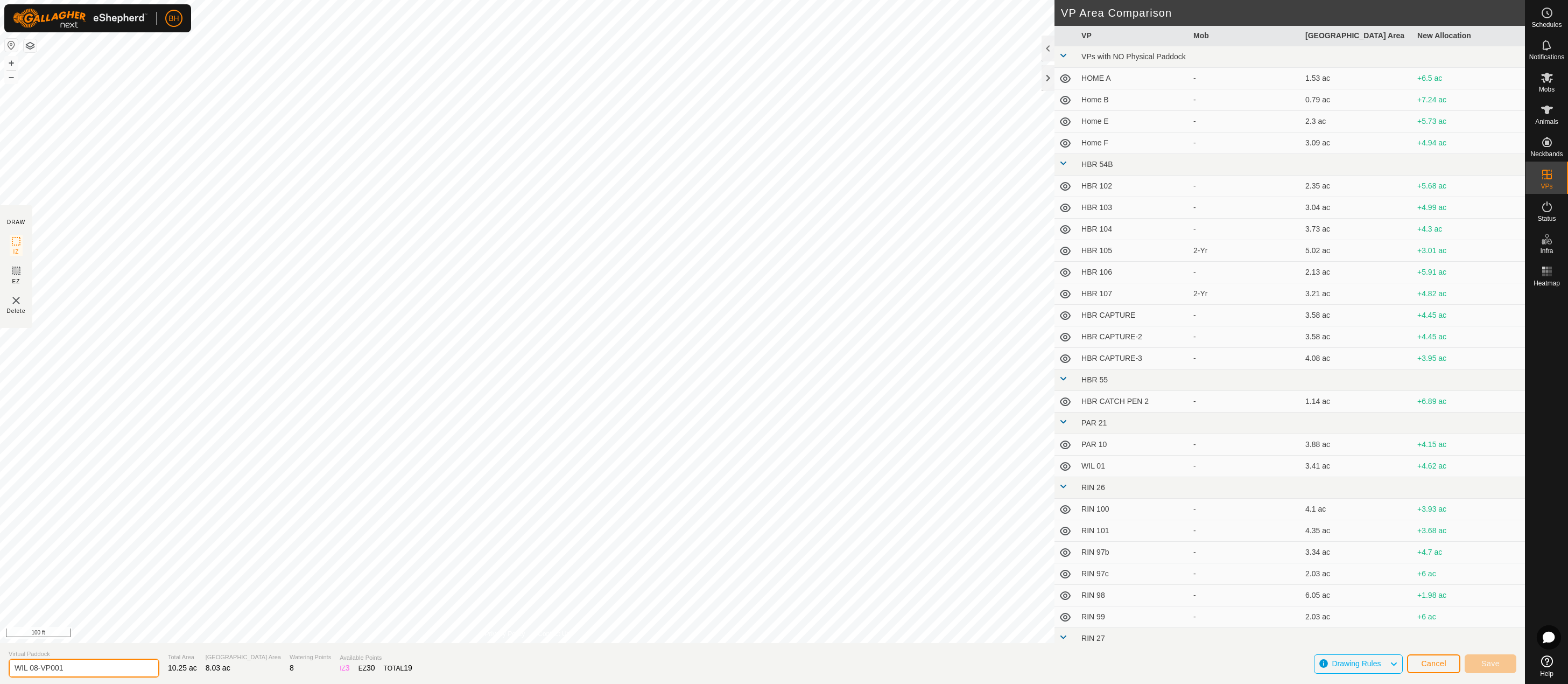
drag, startPoint x: 35, startPoint y: 668, endPoint x: 177, endPoint y: 686, distance: 143.1
click at [177, 683] on html "BH Schedules Notifications Mobs Animals Neckbands VPs Status Infra Heatmap Help…" at bounding box center [784, 342] width 1568 height 684
type input "WIL 09"
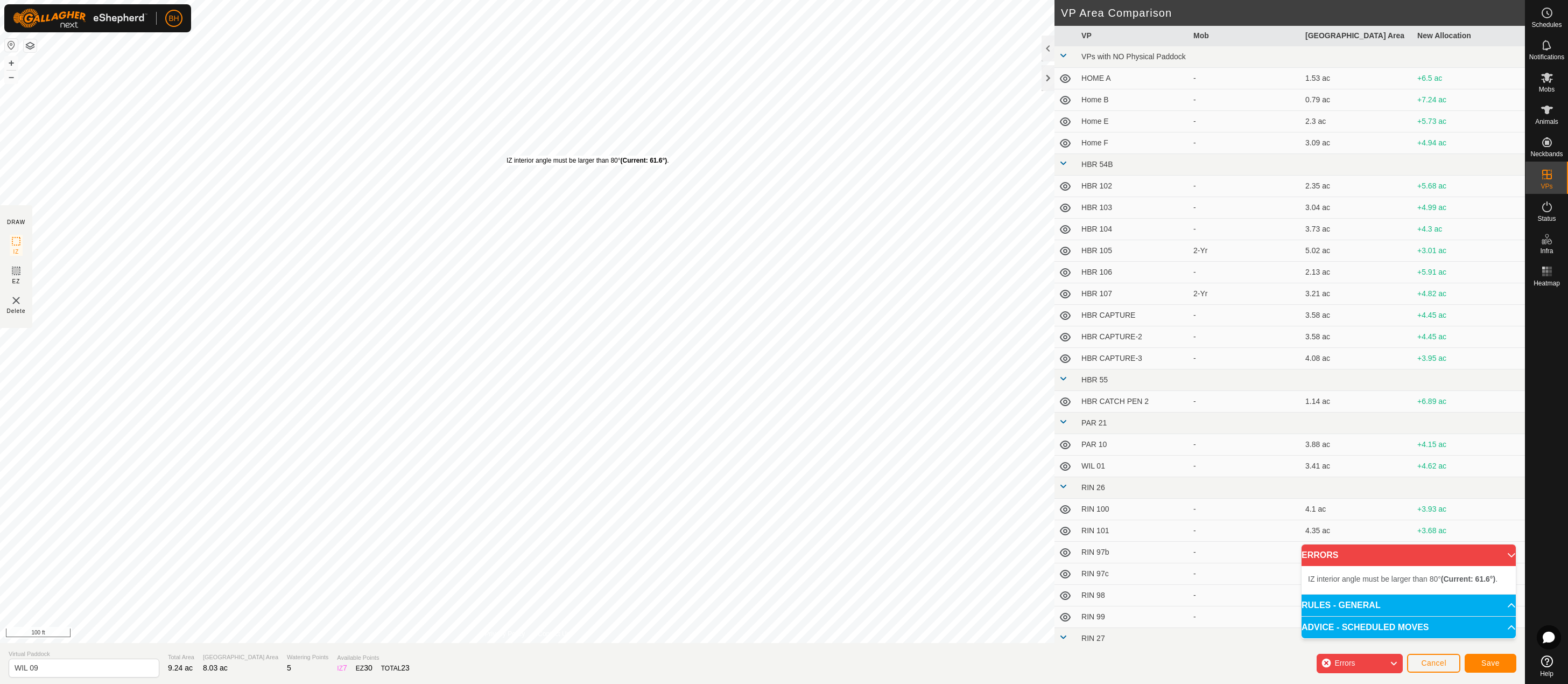
click at [506, 156] on div "IZ interior angle must be larger than 80° (Current: 61.6°) ." at bounding box center [587, 161] width 163 height 10
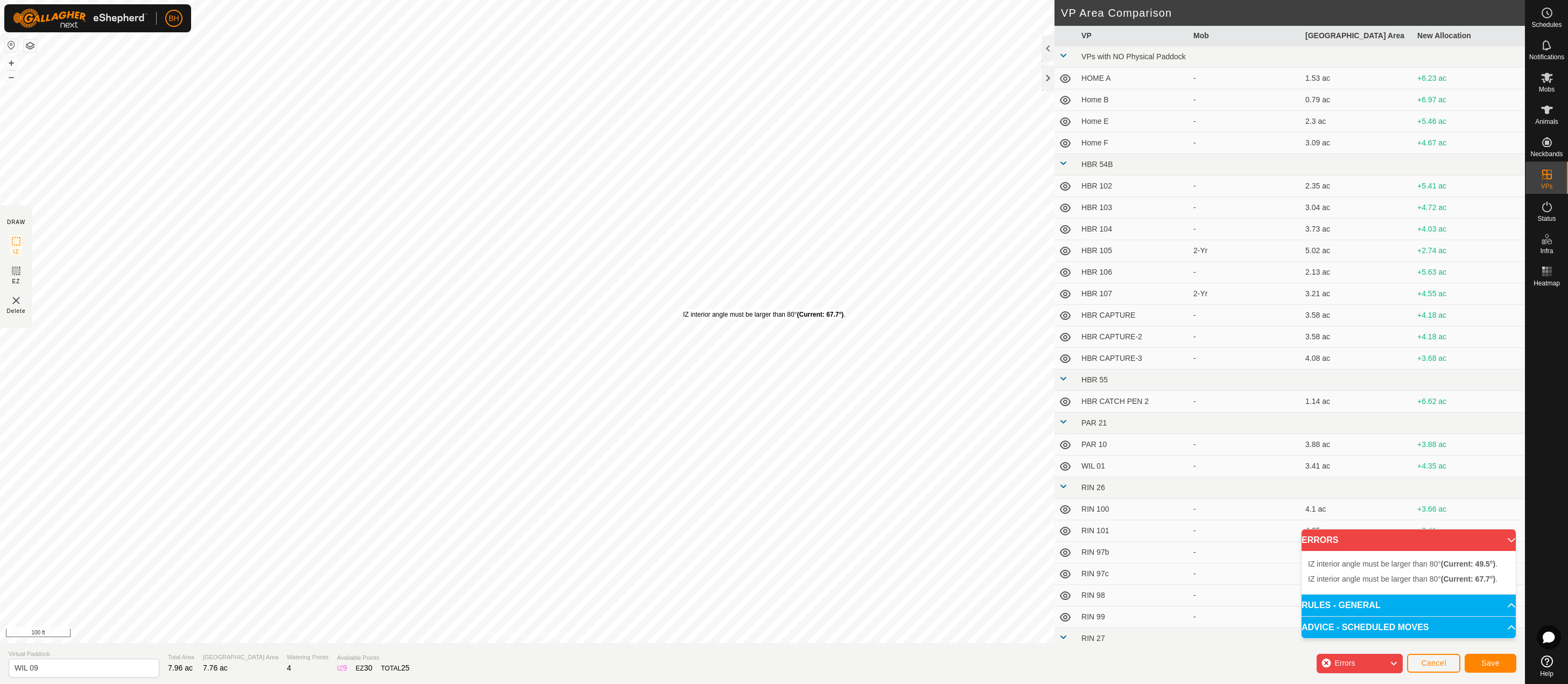
click at [683, 310] on div "IZ interior angle must be larger than 80° (Current: 67.7°) ." at bounding box center [764, 314] width 163 height 10
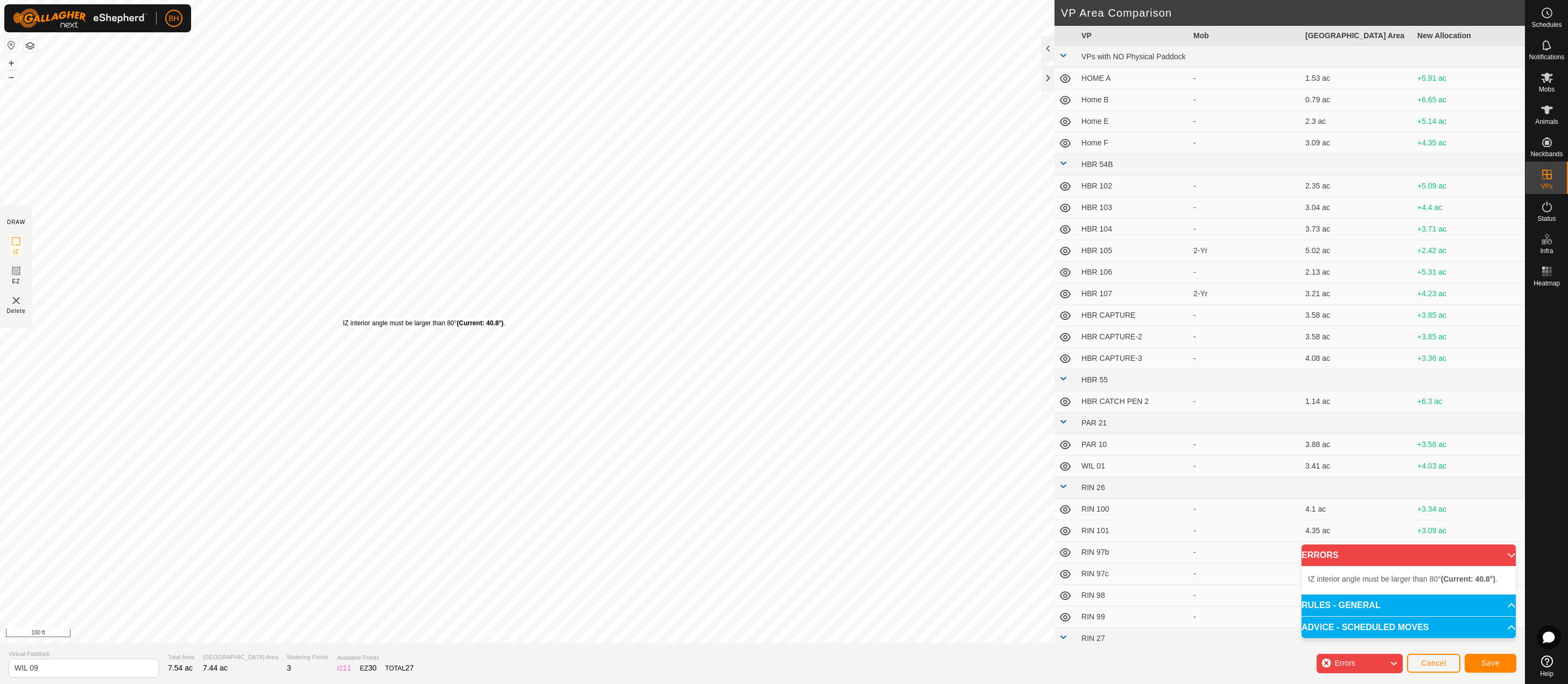
click at [343, 319] on div "IZ interior angle must be larger than 80° (Current: 40.8°) ." at bounding box center [424, 323] width 163 height 10
click at [346, 318] on div "IZ interior angle must be larger than 80° (Current: 38.5°) ." at bounding box center [427, 323] width 163 height 10
click at [656, 393] on div "IZ interior angle must be larger than 80° (Current: 26.8°) ." at bounding box center [737, 396] width 163 height 10
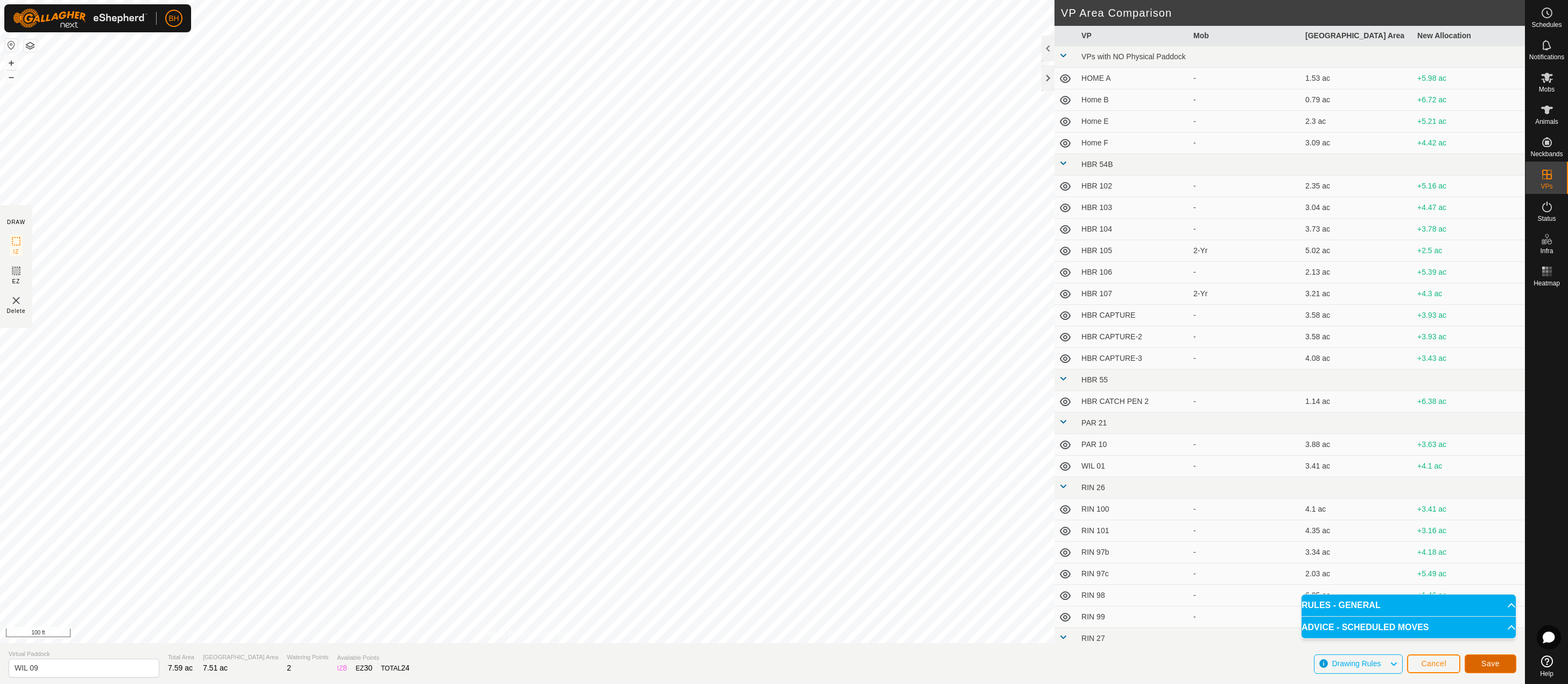
click at [1508, 661] on button "Save" at bounding box center [1490, 663] width 52 height 19
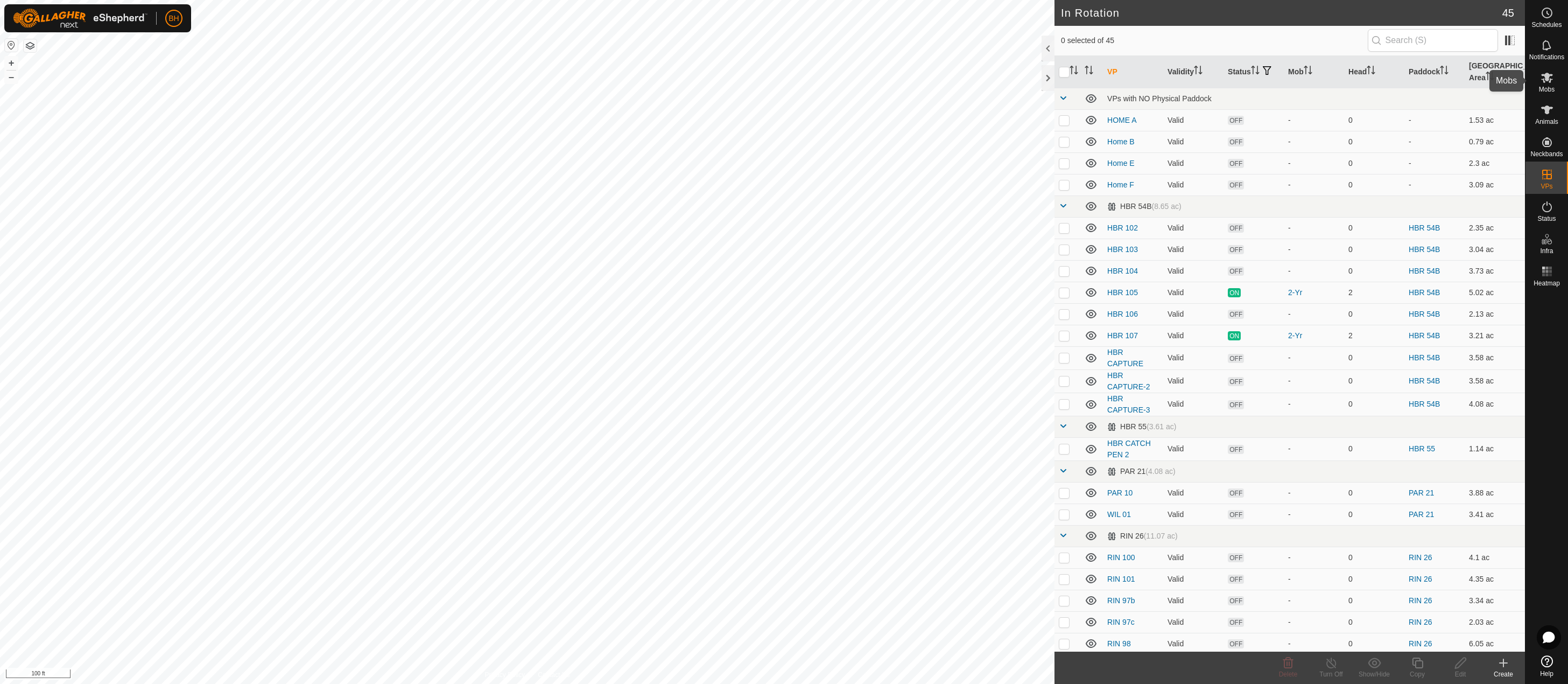
click at [1542, 79] on icon at bounding box center [1547, 77] width 12 height 10
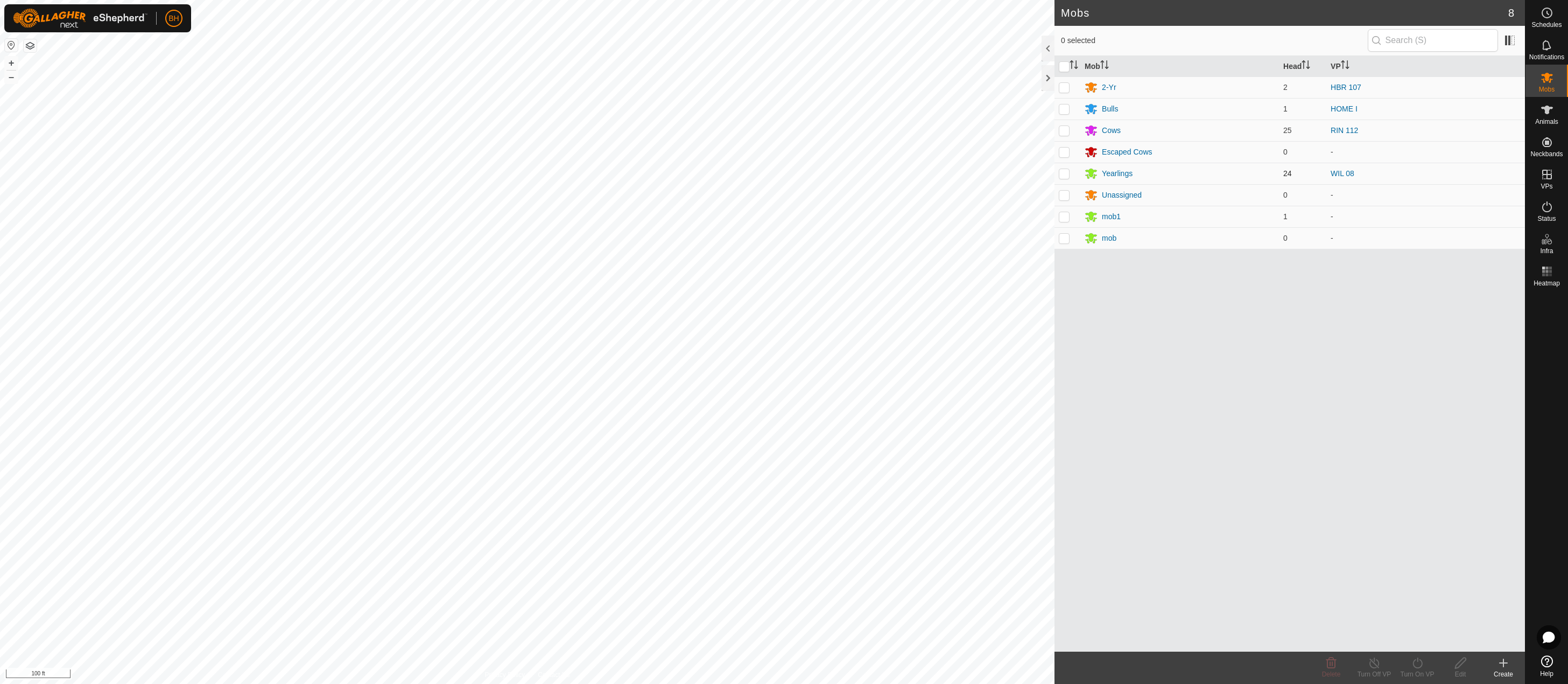
click at [1065, 177] on p-checkbox at bounding box center [1064, 174] width 11 height 9
click at [1429, 672] on div "Turn On VP" at bounding box center [1417, 674] width 43 height 10
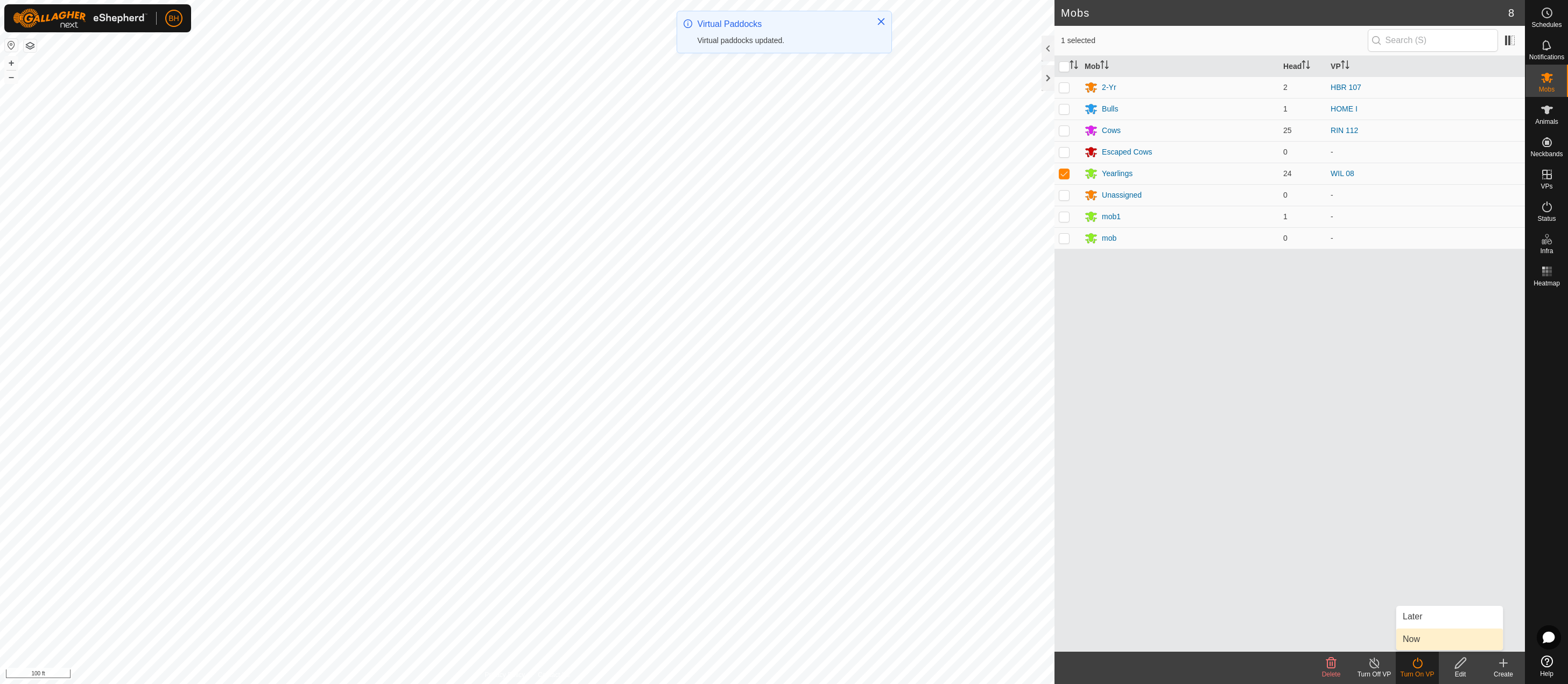
click at [1431, 648] on link "Now" at bounding box center [1449, 639] width 107 height 21
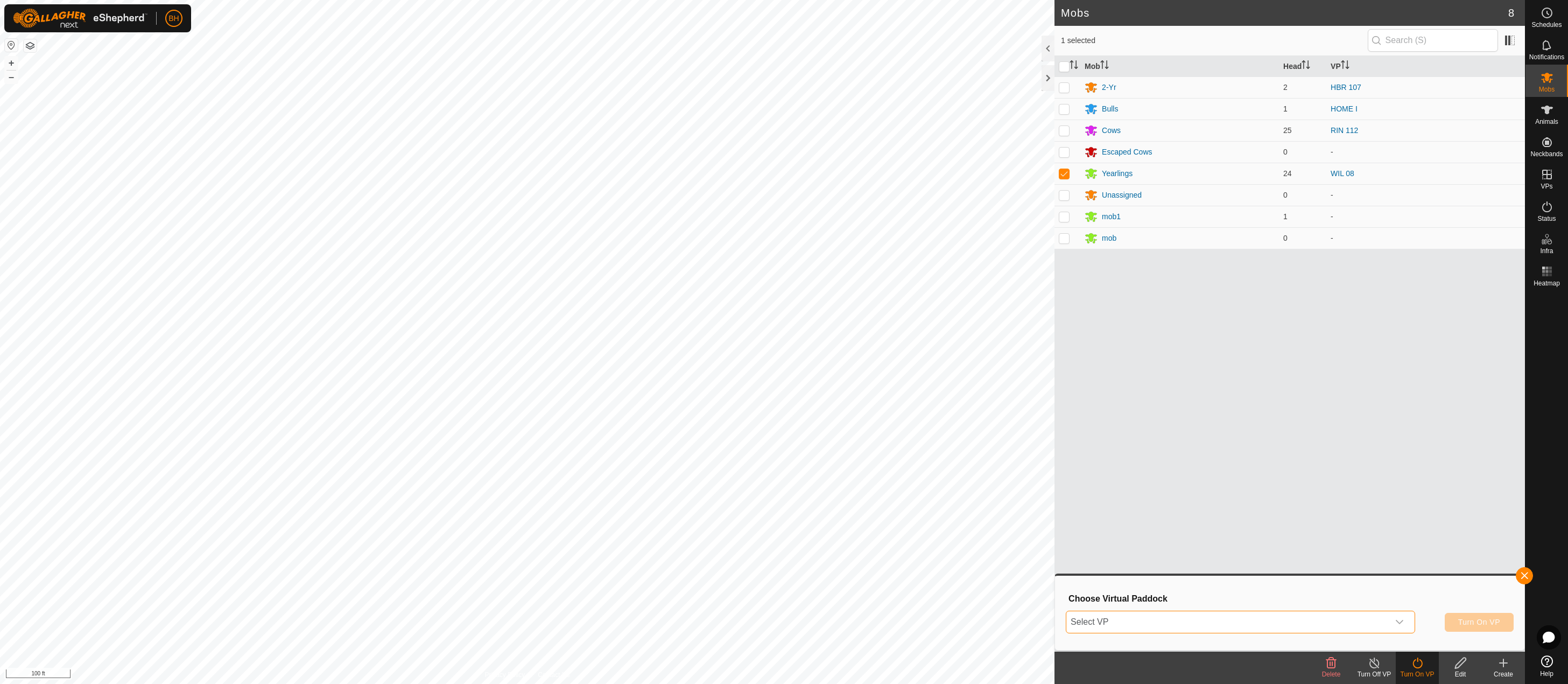
click at [1384, 619] on span "Select VP" at bounding box center [1228, 622] width 323 height 21
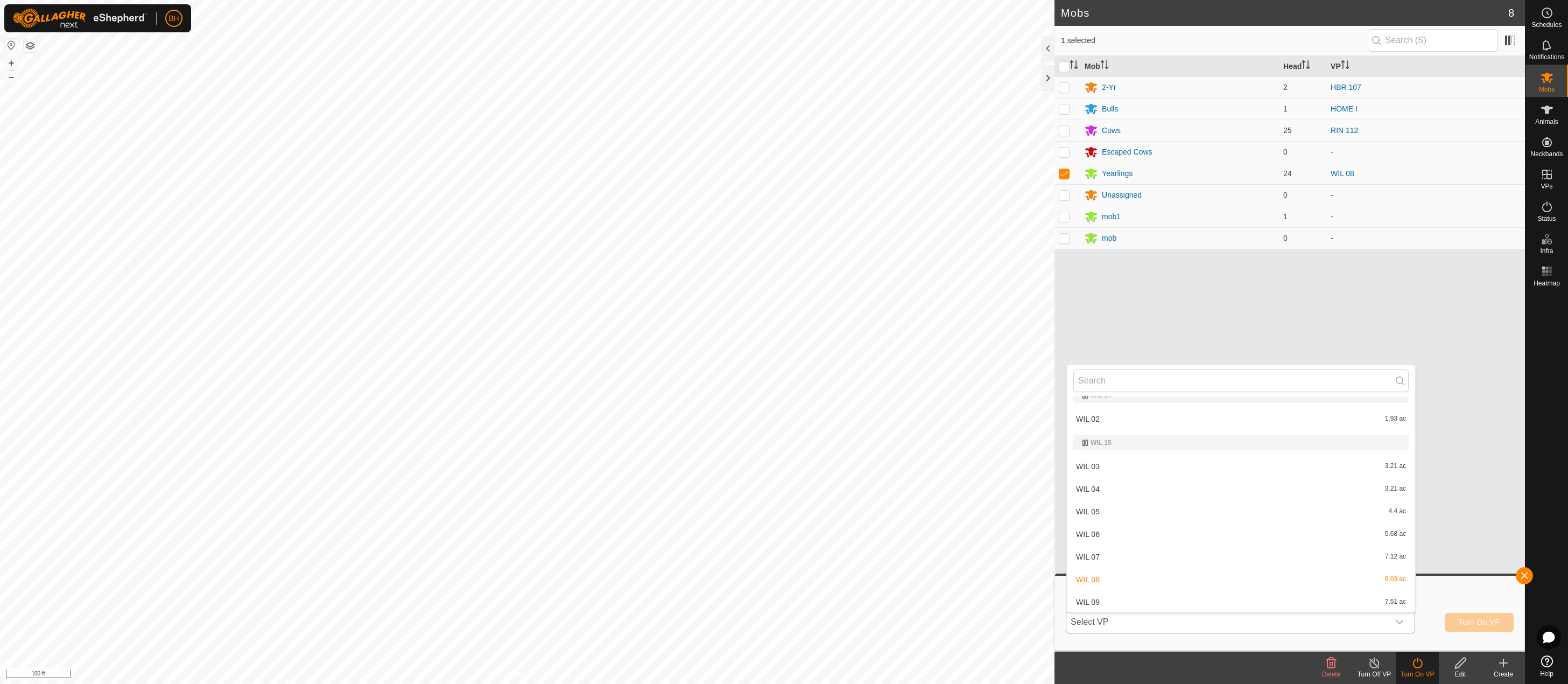
scroll to position [1024, 0]
click at [1180, 603] on li "WIL 09 7.51 ac" at bounding box center [1241, 601] width 348 height 21
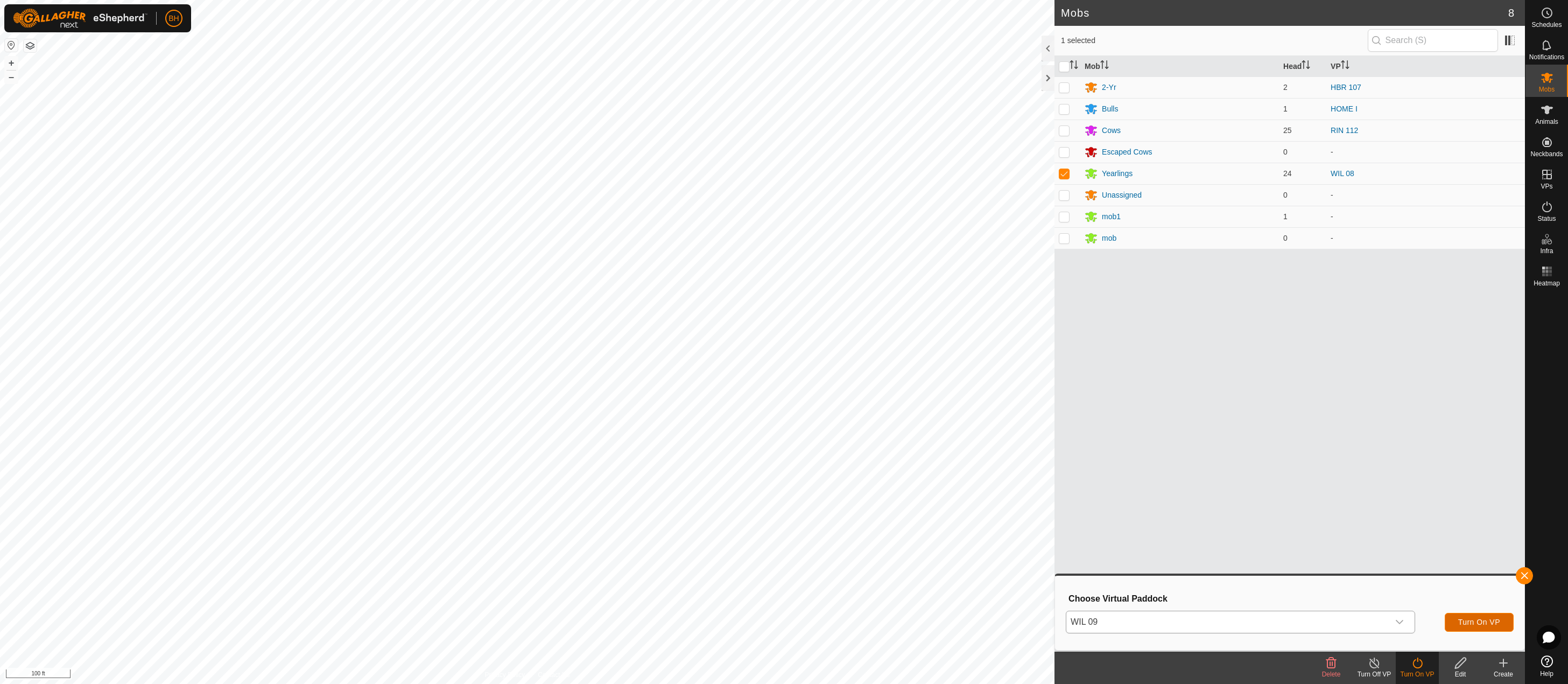
click at [1474, 619] on span "Turn On VP" at bounding box center [1479, 622] width 42 height 9
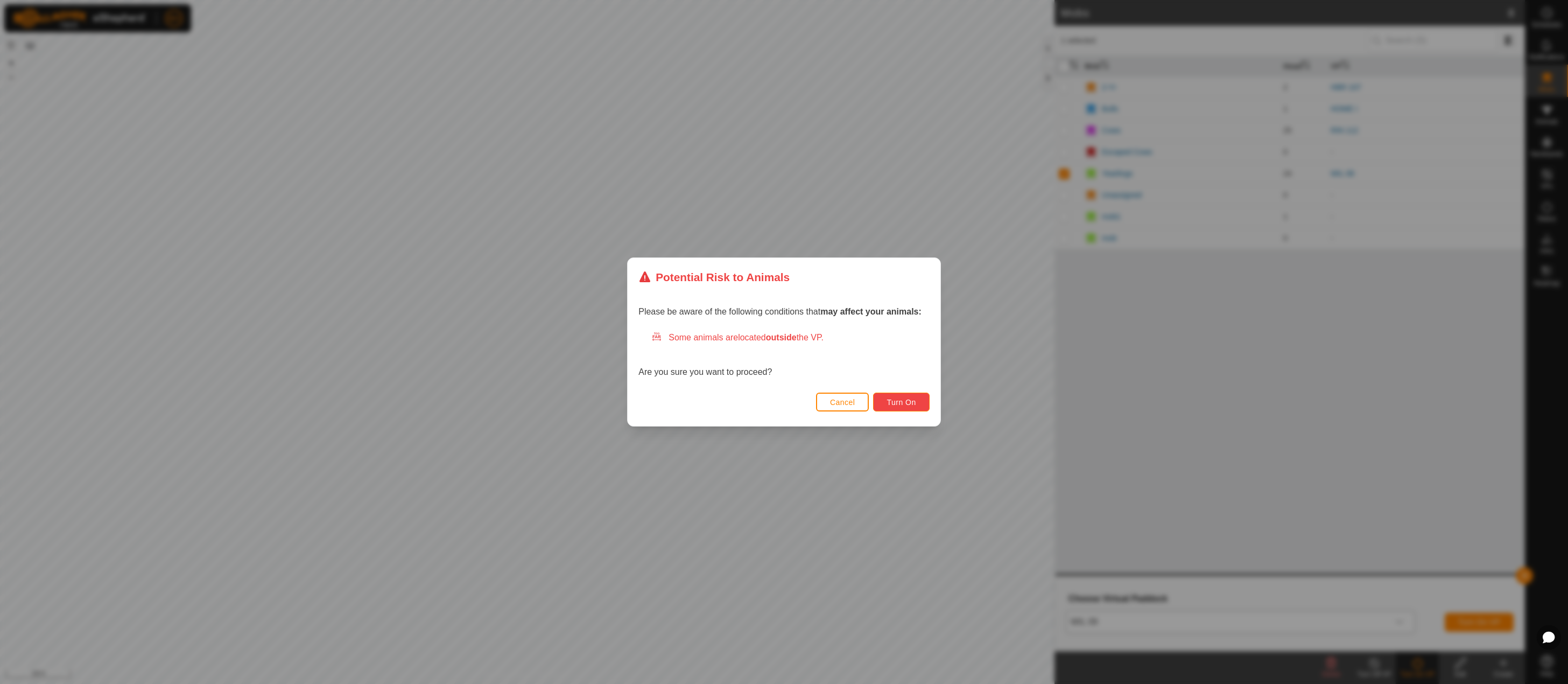
click at [903, 399] on span "Turn On" at bounding box center [901, 403] width 29 height 9
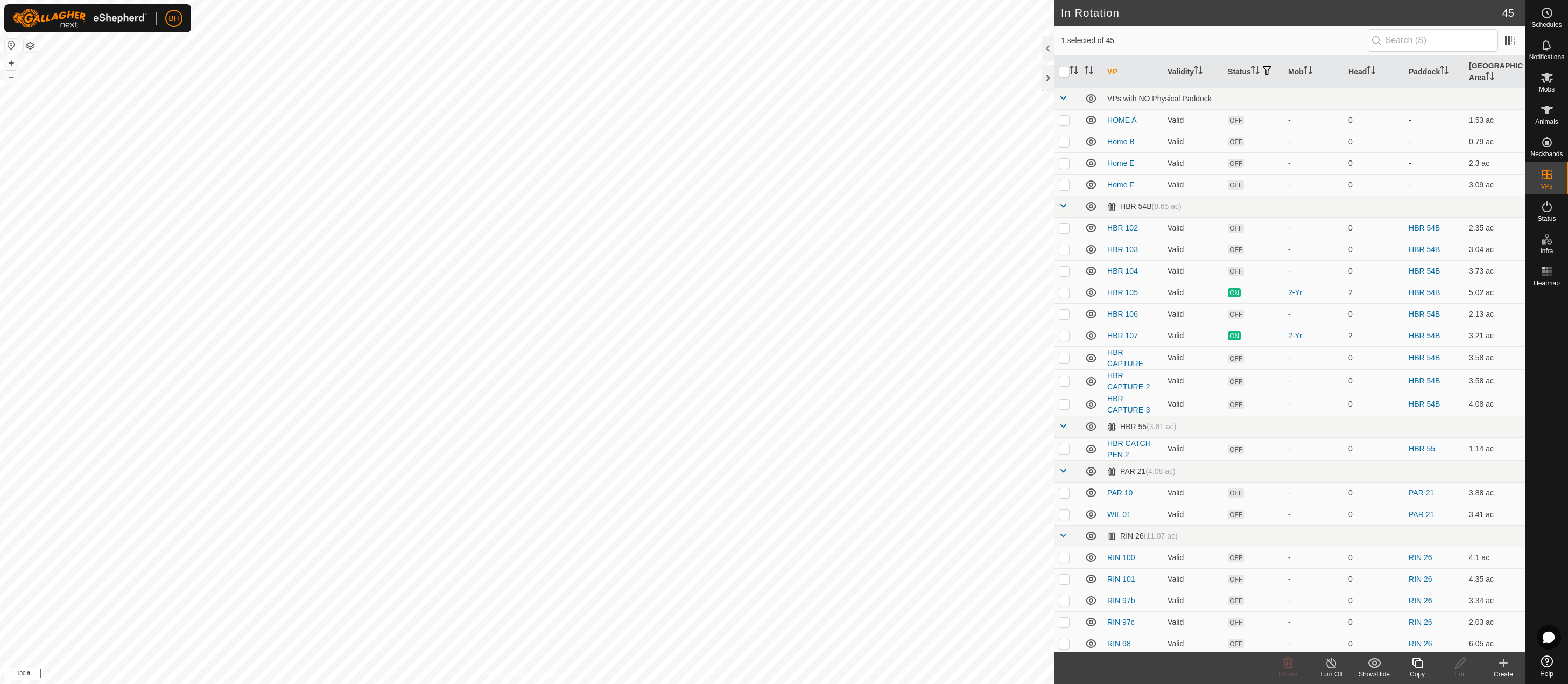
click at [1418, 670] on div "Copy" at bounding box center [1417, 674] width 43 height 10
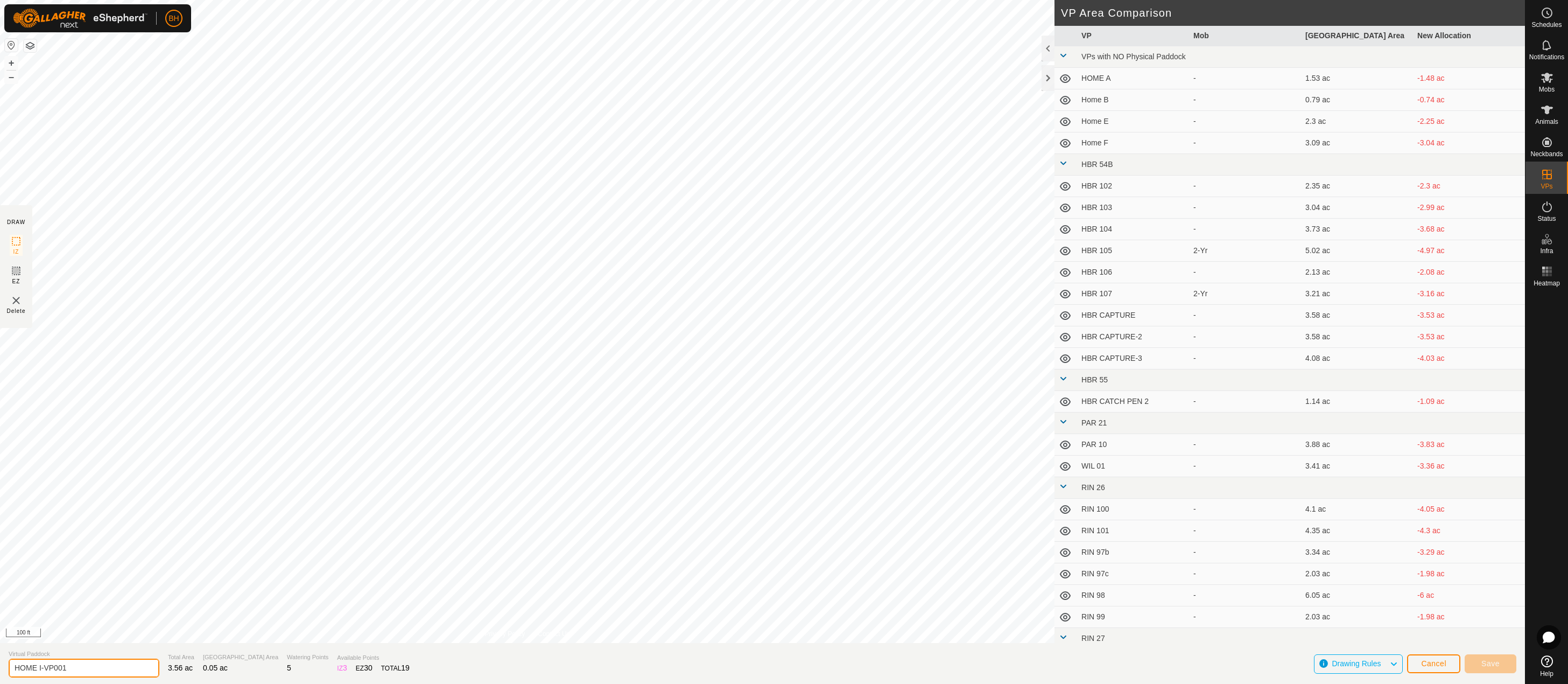
drag, startPoint x: 42, startPoint y: 668, endPoint x: 100, endPoint y: 677, distance: 58.7
click at [100, 677] on section "Virtual Paddock HOME I-VP001 Total Area 3.56 ac Grazing Area 0.05 ac Watering P…" at bounding box center [762, 663] width 1525 height 41
type input "HOME J"
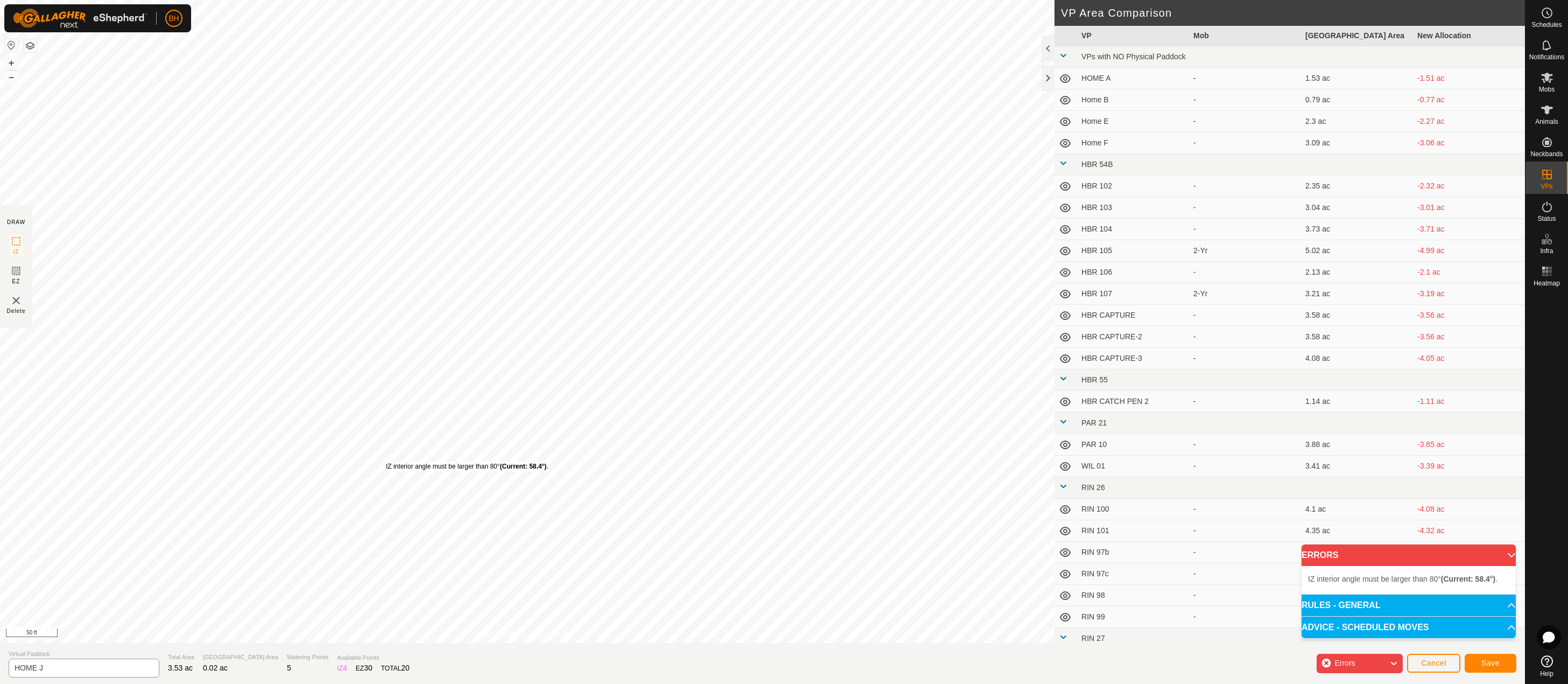
click at [386, 462] on div "IZ interior angle must be larger than 80° (Current: 58.4°) ." at bounding box center [467, 467] width 163 height 10
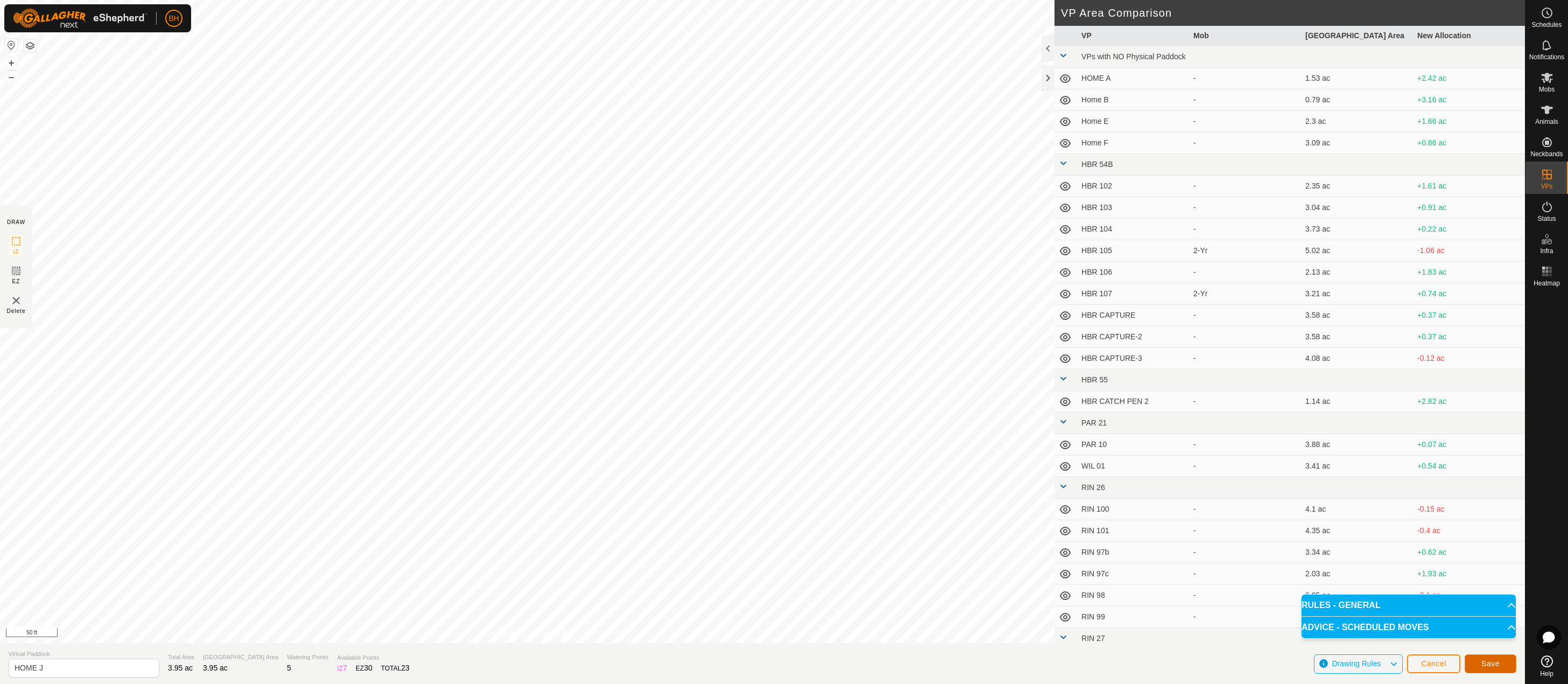
click at [1494, 663] on span "Save" at bounding box center [1491, 663] width 18 height 9
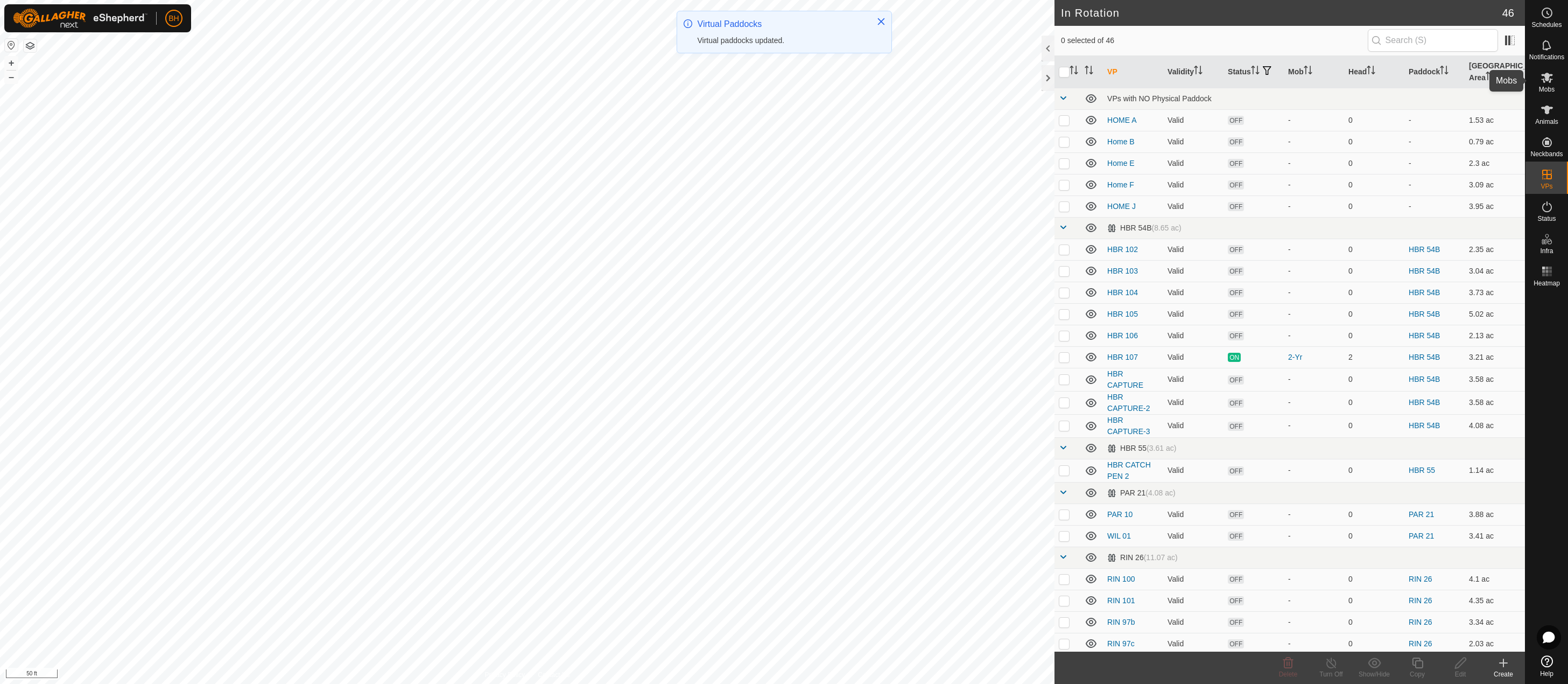
click at [1551, 76] on icon at bounding box center [1547, 77] width 12 height 10
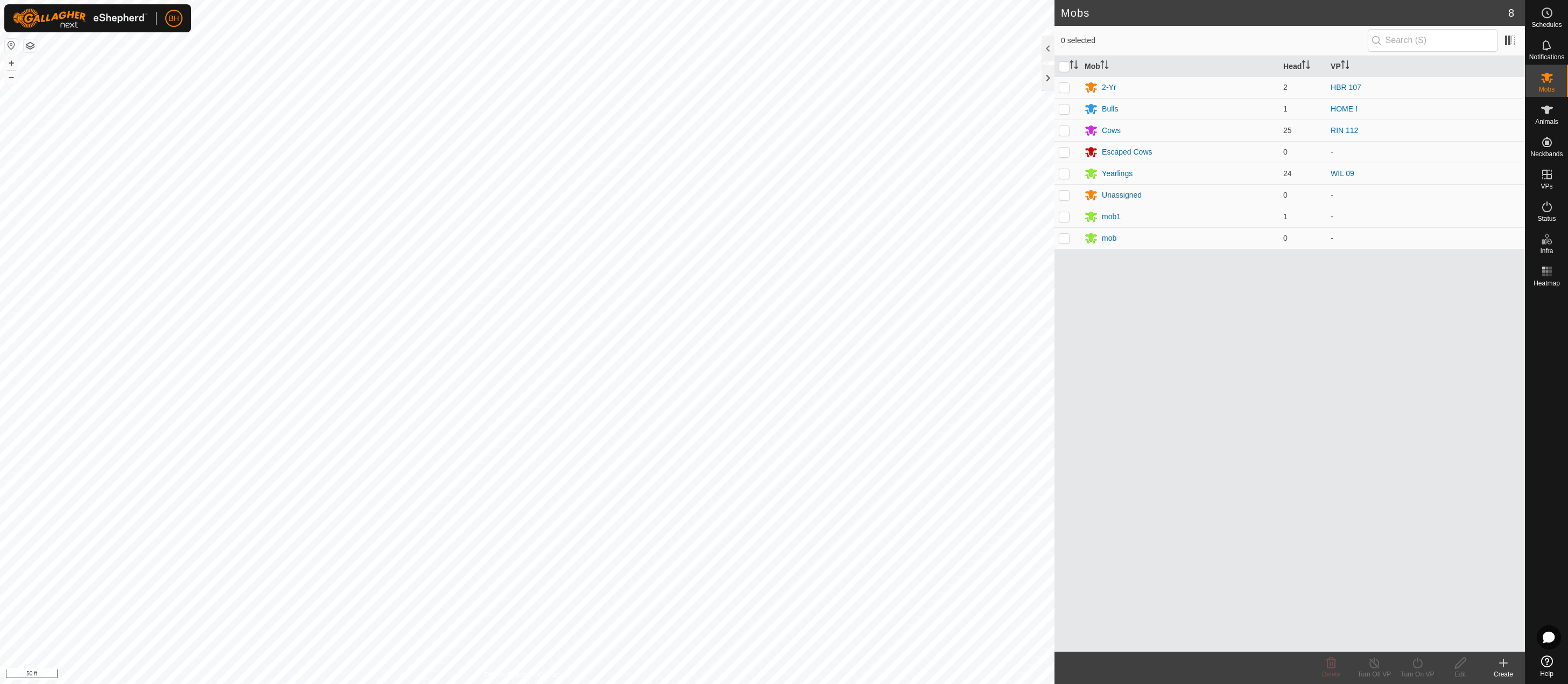
click at [1065, 111] on p-checkbox at bounding box center [1064, 109] width 11 height 9
click at [1419, 666] on icon at bounding box center [1418, 663] width 13 height 13
click at [1426, 640] on link "Now" at bounding box center [1449, 639] width 107 height 21
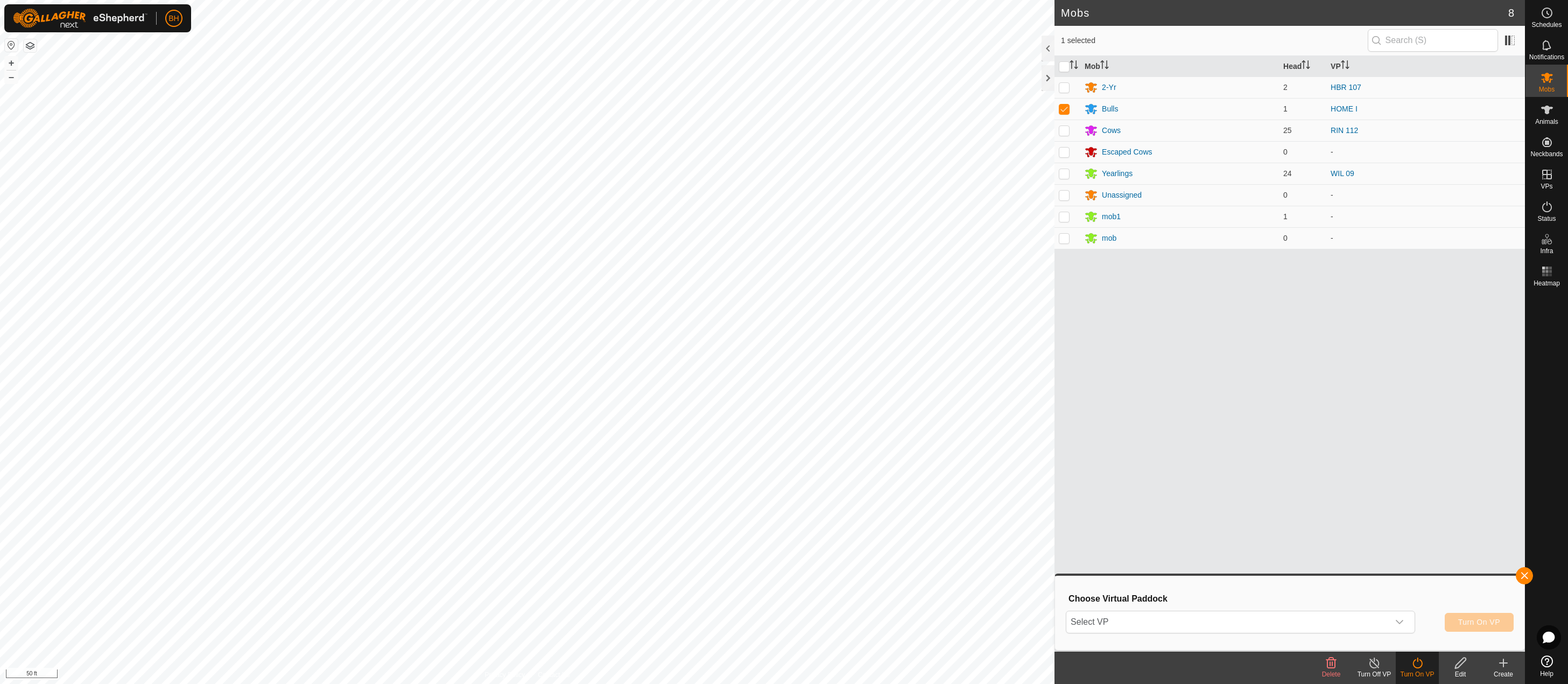
click at [1351, 609] on div "Select VP Turn On VP" at bounding box center [1290, 622] width 448 height 26
click at [1356, 625] on span "Select VP" at bounding box center [1228, 622] width 323 height 21
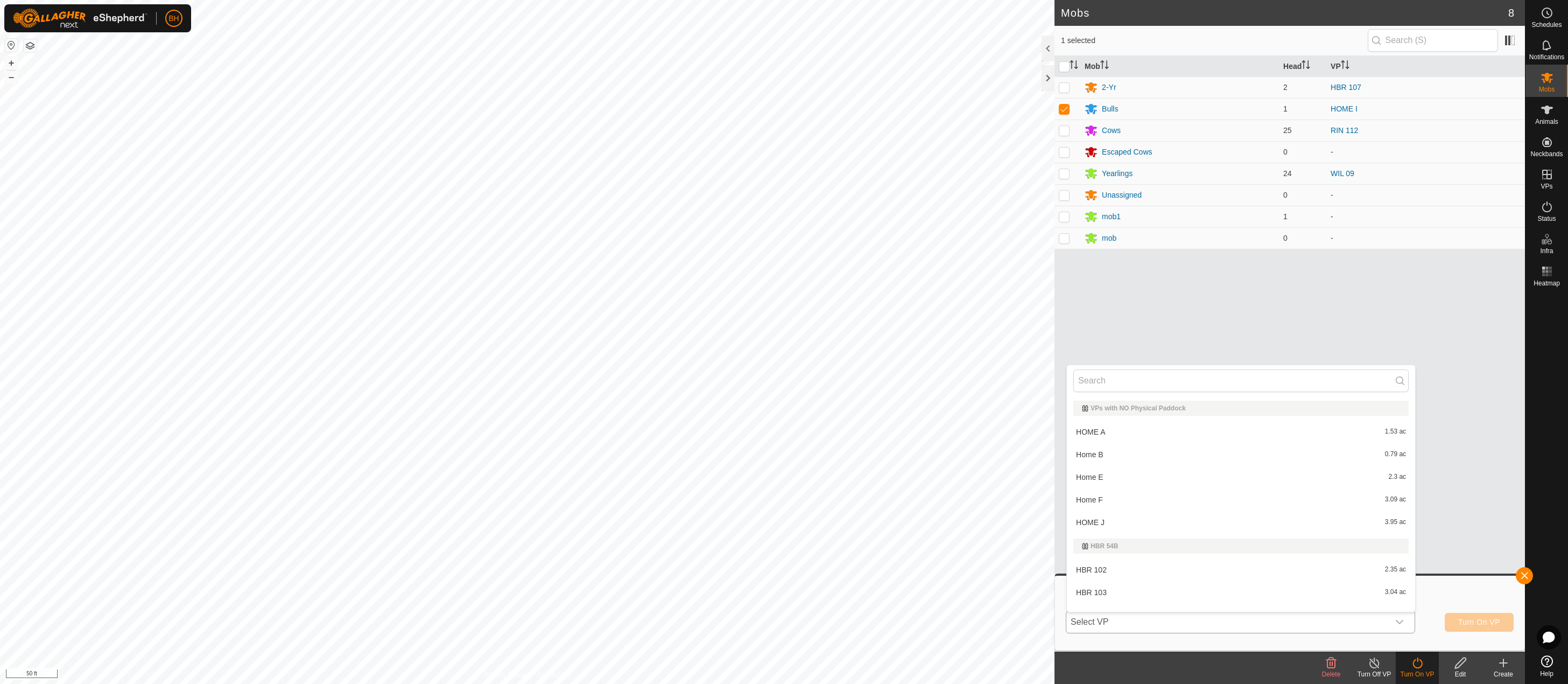
scroll to position [14, 0]
click at [1295, 507] on li "HOME J 3.95 ac" at bounding box center [1241, 508] width 348 height 21
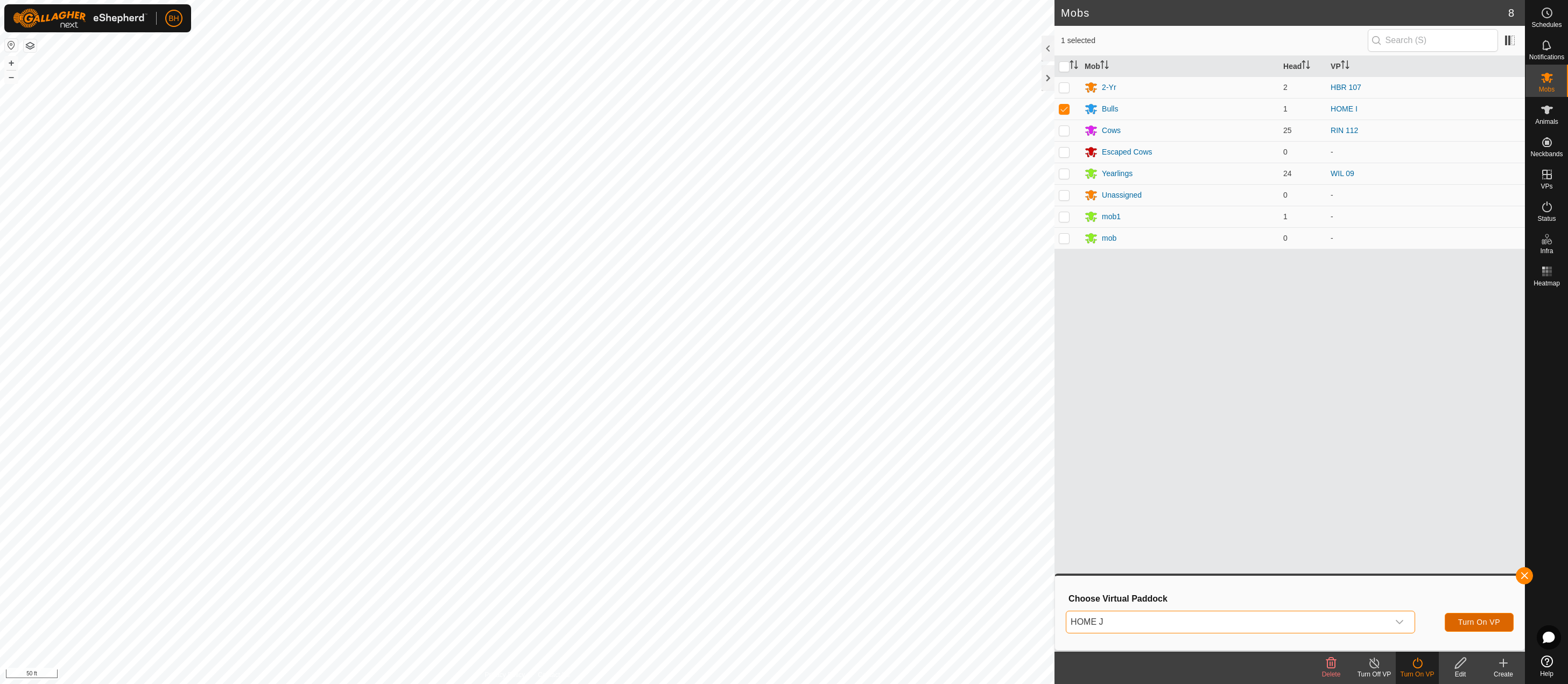
click at [1481, 621] on span "Turn On VP" at bounding box center [1479, 622] width 42 height 9
